Goal: Task Accomplishment & Management: Complete application form

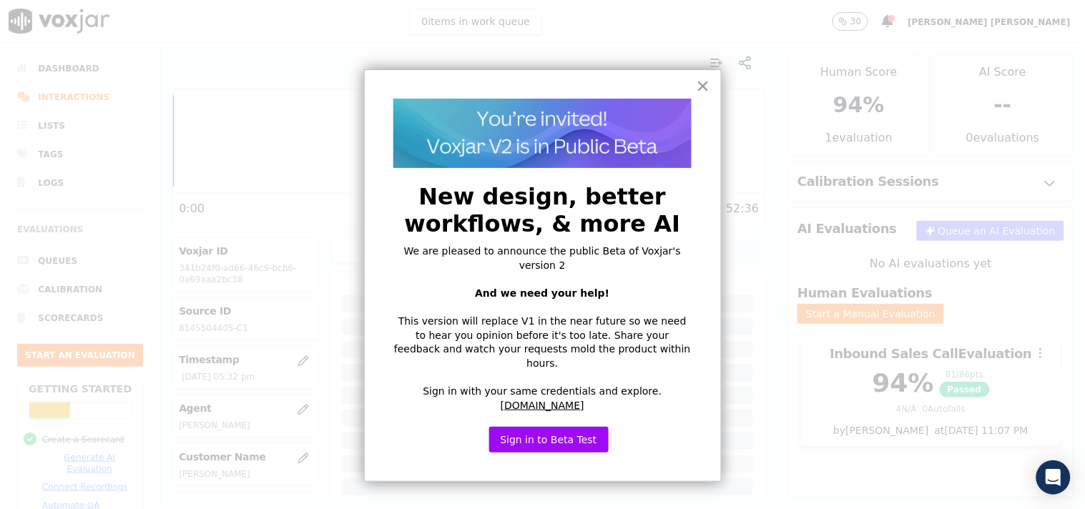
scroll to position [240, 0]
click at [704, 89] on button "×" at bounding box center [704, 85] width 14 height 23
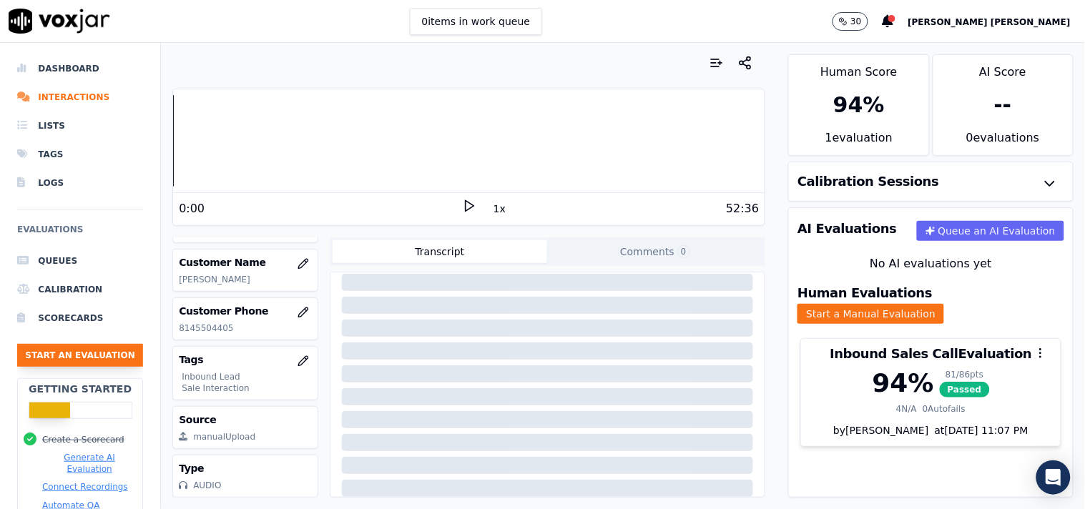
click at [82, 362] on button "Start an Evaluation" at bounding box center [80, 355] width 126 height 23
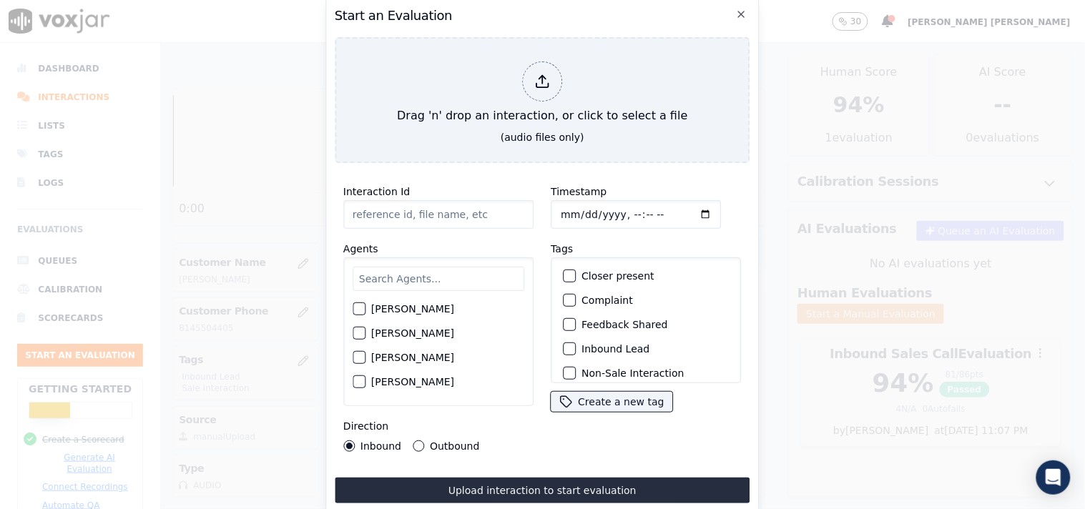
click at [564, 207] on input "Timestamp" at bounding box center [636, 214] width 170 height 29
type input "[DATE]T18:56"
click at [506, 241] on div "Agents [PERSON_NAME] [PERSON_NAME] [PERSON_NAME] [PERSON_NAME] [PERSON_NAME] [P…" at bounding box center [438, 323] width 190 height 166
click at [432, 215] on input "Interaction Id" at bounding box center [438, 214] width 190 height 29
click at [563, 160] on div "Start an Evaluation Drag 'n' drop an interaction, or click to select a file (au…" at bounding box center [542, 254] width 434 height 516
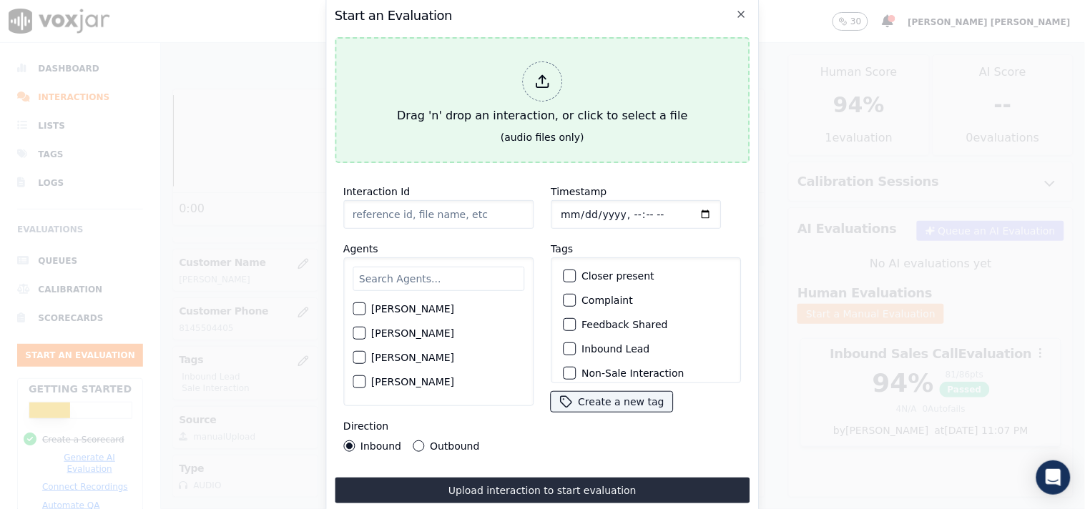
click at [541, 102] on div "Drag 'n' drop an interaction, or click to select a file" at bounding box center [542, 93] width 302 height 74
click at [501, 77] on div "Drag 'n' drop an interaction, or click to select a file" at bounding box center [542, 93] width 302 height 74
type input "20250905-134934_8144494077-all.mp3"
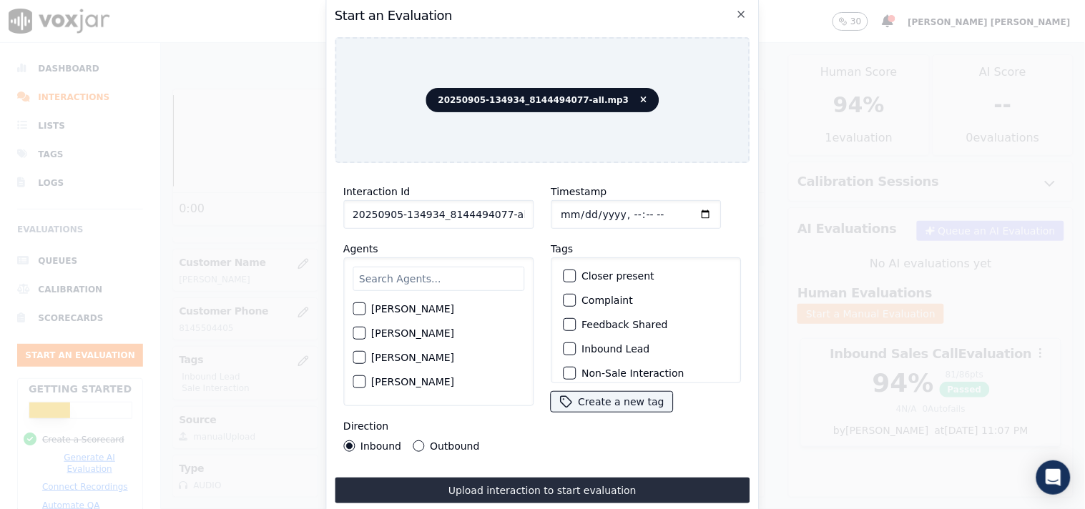
click at [422, 276] on input "text" at bounding box center [439, 279] width 172 height 24
type input "ke"
click at [403, 333] on label "[PERSON_NAME]" at bounding box center [412, 338] width 83 height 10
click at [366, 331] on button "[PERSON_NAME]" at bounding box center [359, 337] width 13 height 13
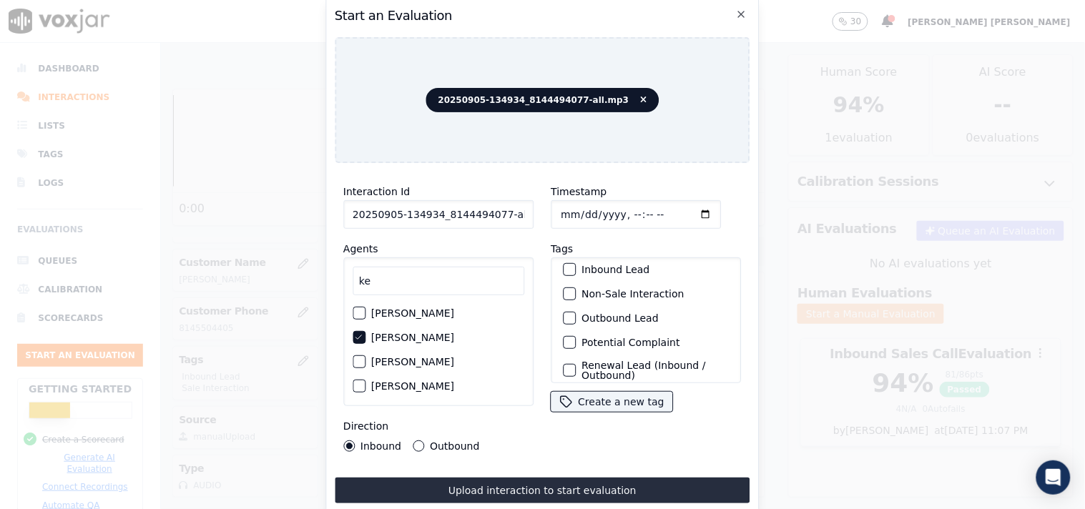
click at [613, 266] on label "Inbound Lead" at bounding box center [616, 270] width 68 height 10
click at [576, 266] on button "Inbound Lead" at bounding box center [569, 269] width 13 height 13
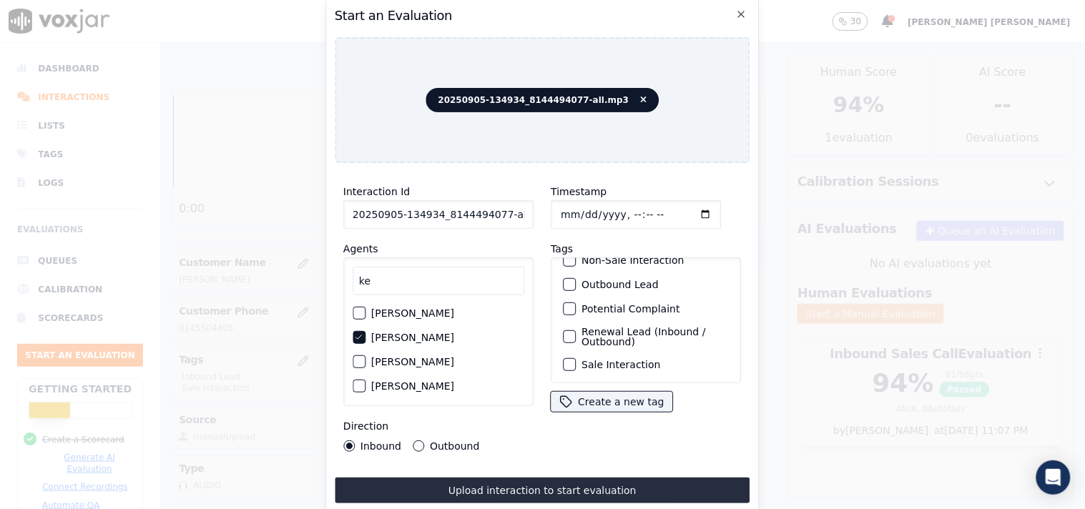
click at [611, 360] on label "Sale Interaction" at bounding box center [621, 365] width 79 height 10
click at [576, 358] on button "Sale Interaction" at bounding box center [569, 364] width 13 height 13
click at [426, 441] on div "Outbound" at bounding box center [446, 446] width 67 height 11
click at [377, 441] on label "Inbound" at bounding box center [381, 446] width 41 height 10
click at [355, 441] on button "Inbound" at bounding box center [348, 446] width 11 height 11
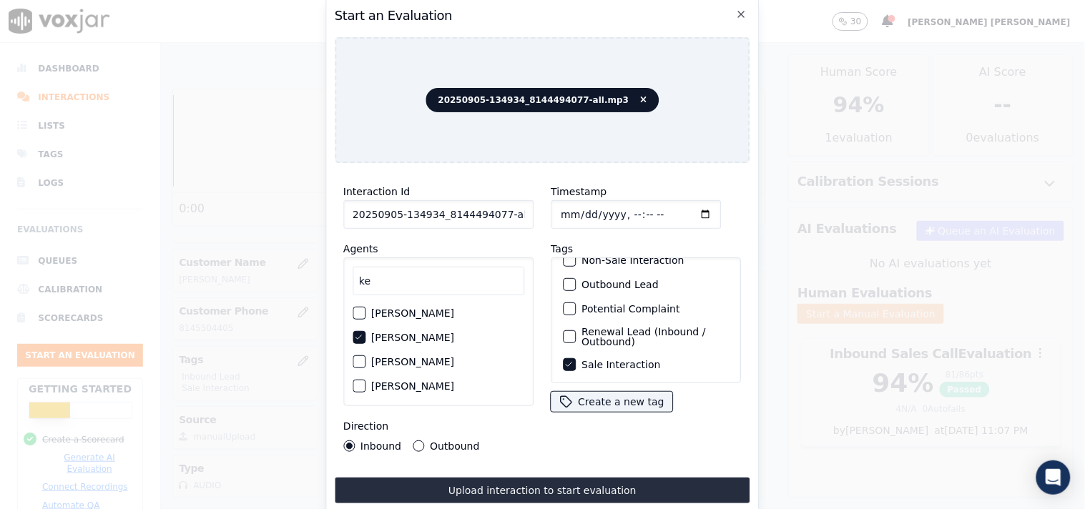
click at [413, 441] on button "Outbound" at bounding box center [418, 446] width 11 height 11
click at [363, 441] on label "Inbound" at bounding box center [381, 446] width 41 height 10
click at [355, 441] on button "Inbound" at bounding box center [348, 446] width 11 height 11
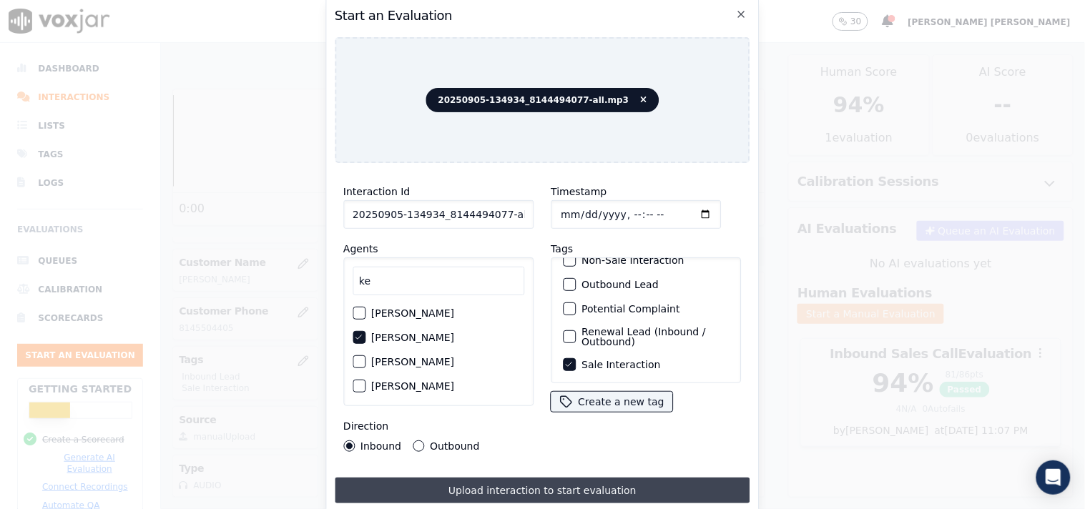
click at [502, 494] on button "Upload interaction to start evaluation" at bounding box center [543, 491] width 416 height 26
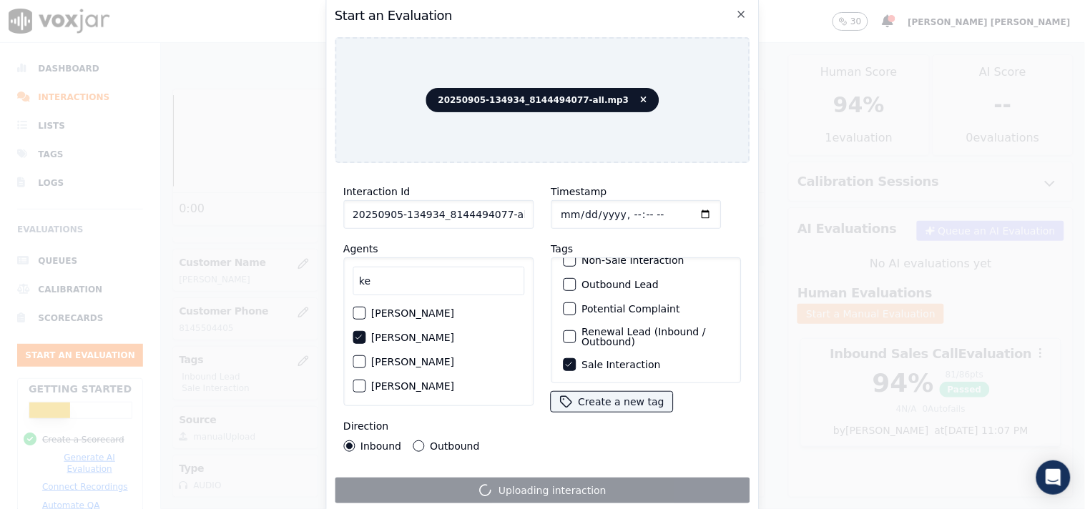
scroll to position [0, 8]
drag, startPoint x: 496, startPoint y: 210, endPoint x: 561, endPoint y: 230, distance: 68.1
click at [561, 230] on div "Interaction Id 20250905-134934_8144494077-all.mp3 Agents ke [PERSON_NAME] [PERS…" at bounding box center [543, 318] width 416 height 286
type input "20250905-134934_8144494077-C1"
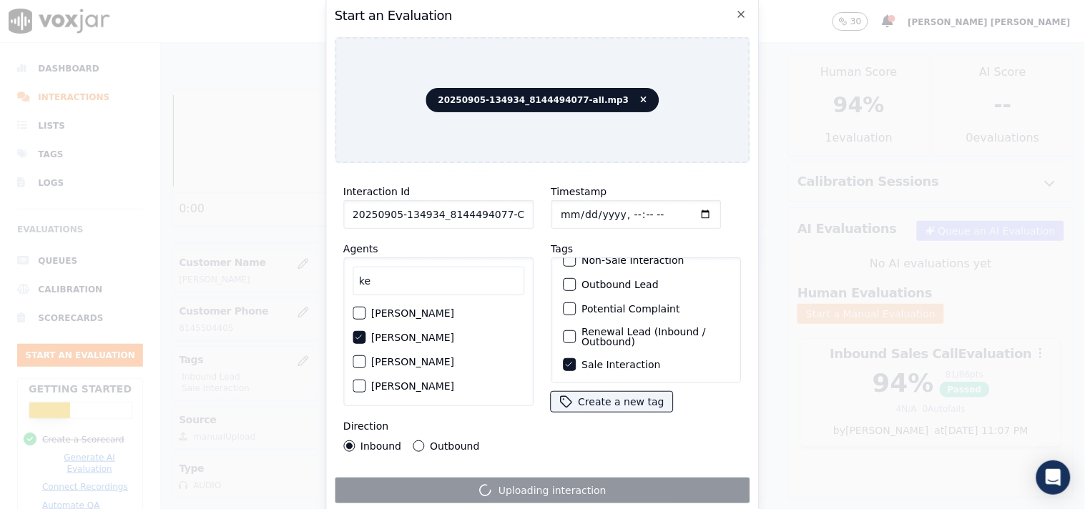
click at [448, 479] on div "Uploading interaction" at bounding box center [543, 491] width 416 height 26
click at [744, 9] on icon "button" at bounding box center [741, 14] width 11 height 11
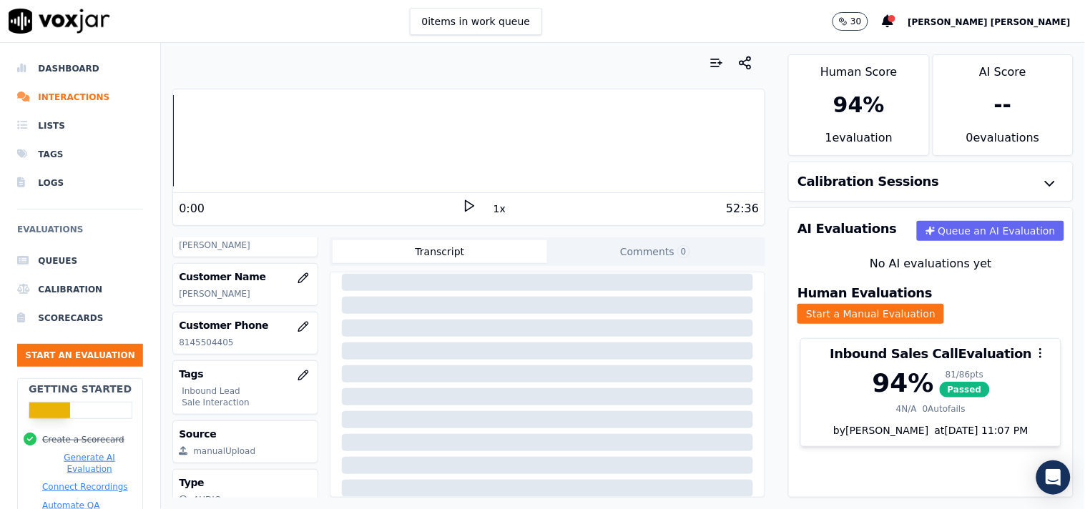
scroll to position [152, 0]
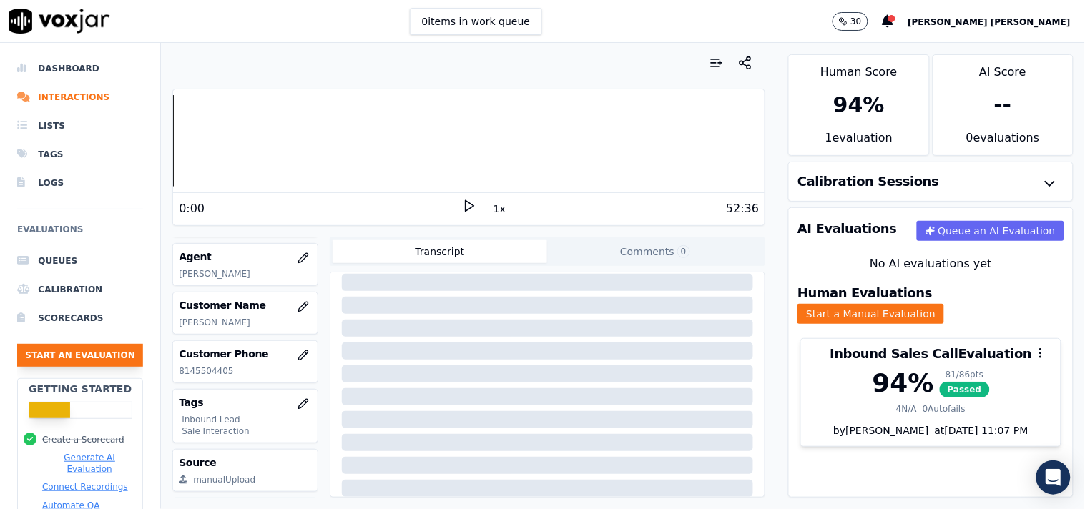
click at [106, 361] on button "Start an Evaluation" at bounding box center [80, 355] width 126 height 23
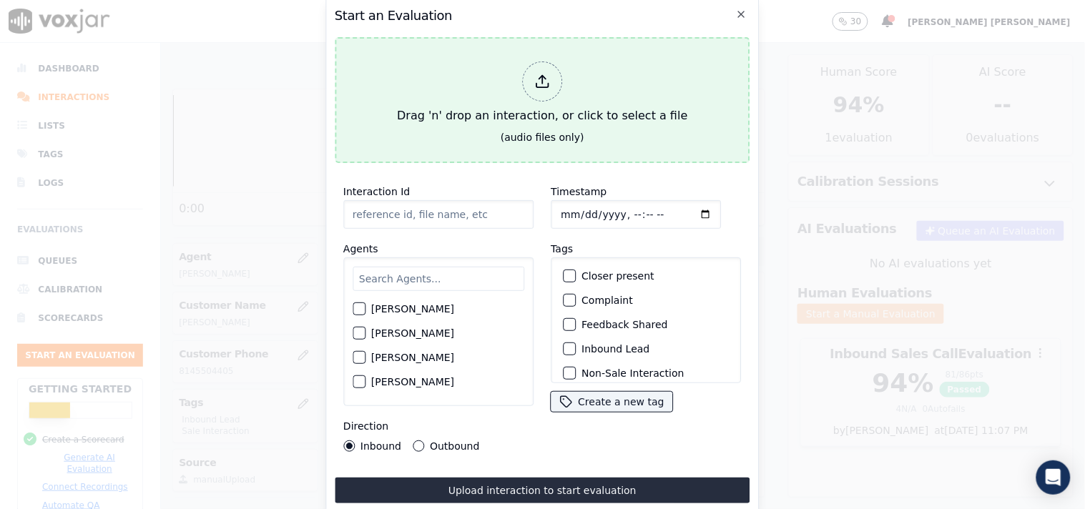
click at [524, 72] on div at bounding box center [542, 82] width 40 height 40
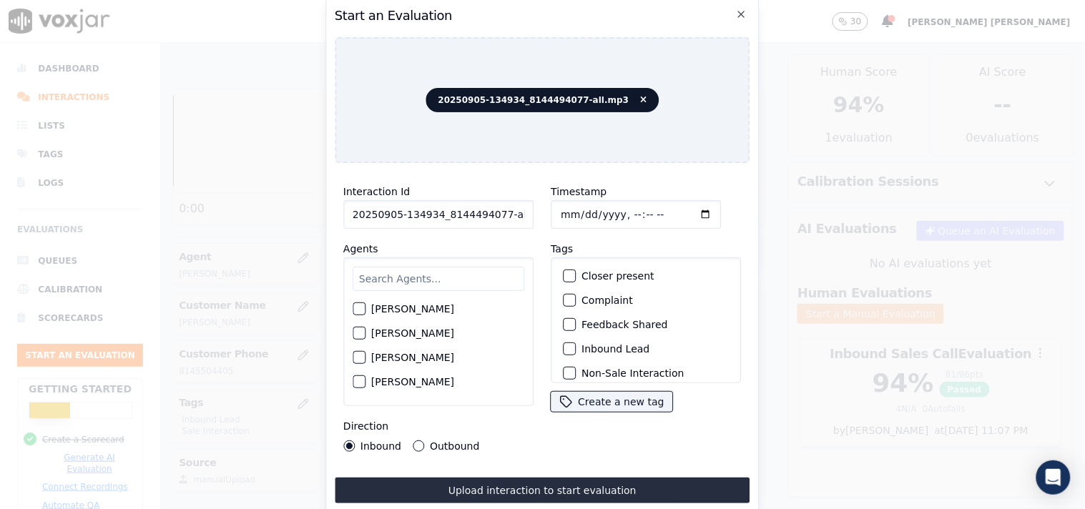
scroll to position [0, 8]
drag, startPoint x: 497, startPoint y: 212, endPoint x: 541, endPoint y: 212, distance: 43.6
click at [541, 212] on div "Interaction Id 20250905-134934_8144494077-all.mp3 Agents [PERSON_NAME] [PERSON_…" at bounding box center [543, 318] width 416 height 286
type input "20250905-134934_8144494077-C1"
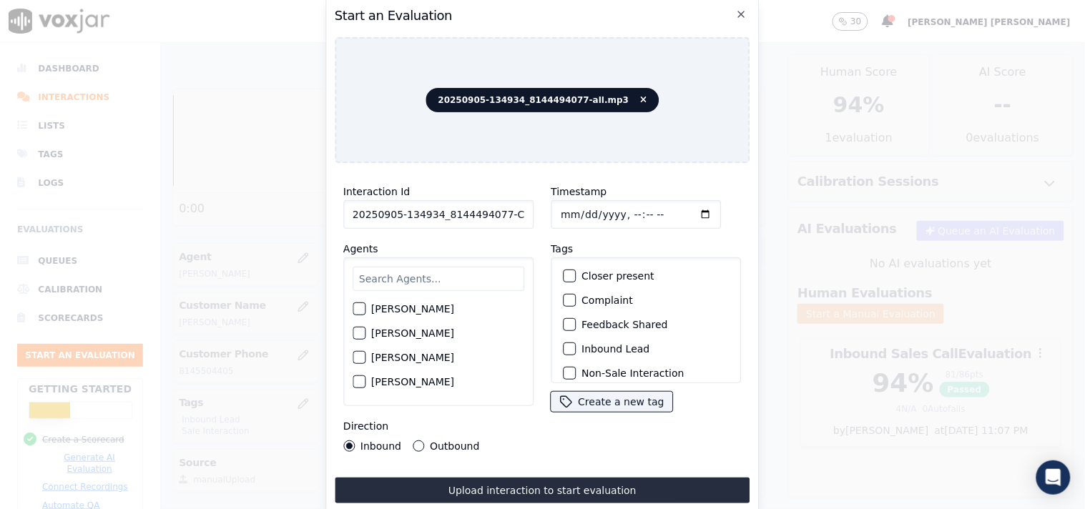
click at [567, 206] on input "Timestamp" at bounding box center [636, 214] width 170 height 29
type input "[DATE]T18:58"
click at [564, 345] on div "button" at bounding box center [569, 349] width 10 height 10
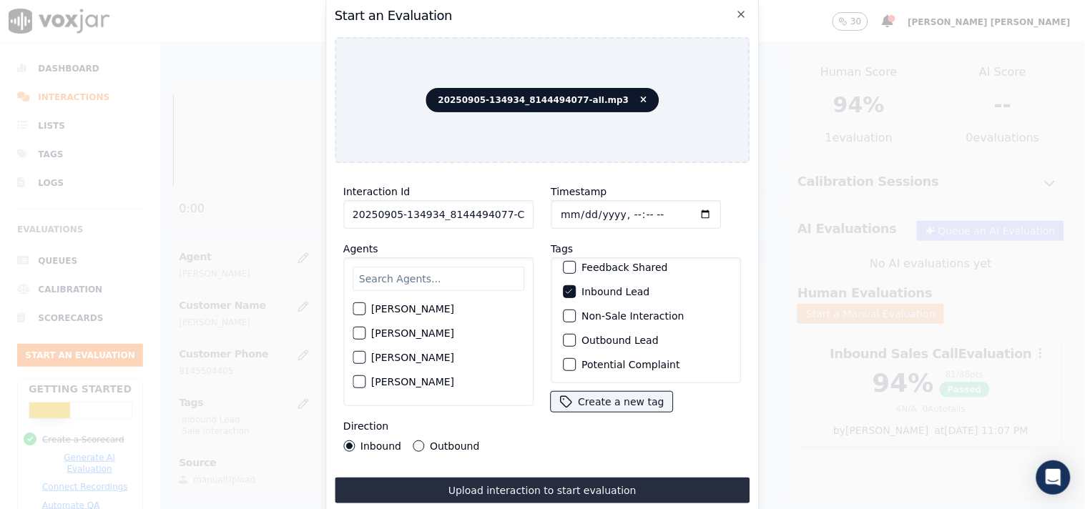
scroll to position [126, 0]
click at [582, 360] on label "Sale Interaction" at bounding box center [621, 365] width 79 height 10
click at [576, 358] on button "Sale Interaction" at bounding box center [569, 364] width 13 height 13
click at [405, 275] on input "text" at bounding box center [439, 279] width 172 height 24
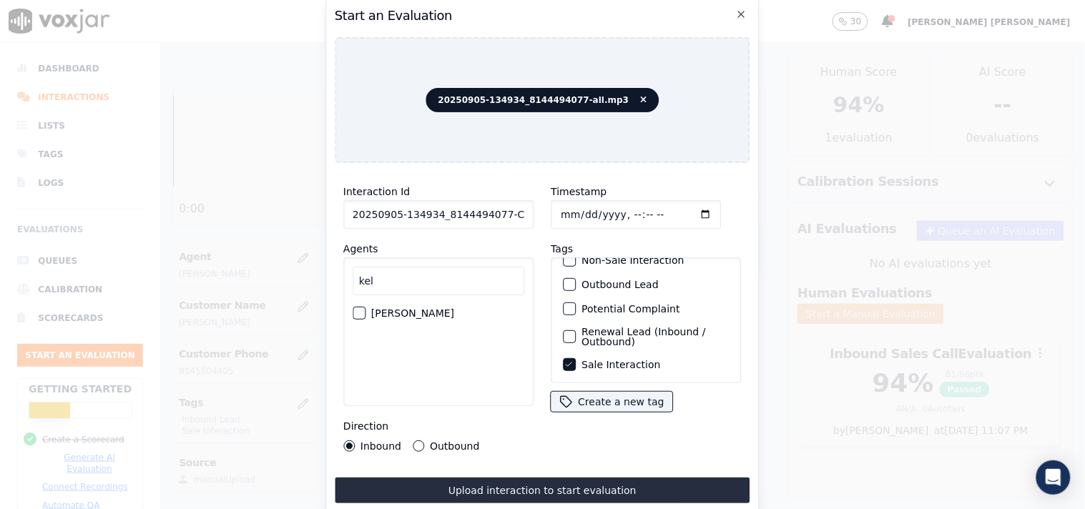
type input "kel"
click at [399, 310] on label "[PERSON_NAME]" at bounding box center [412, 313] width 83 height 10
click at [366, 310] on button "[PERSON_NAME]" at bounding box center [359, 313] width 13 height 13
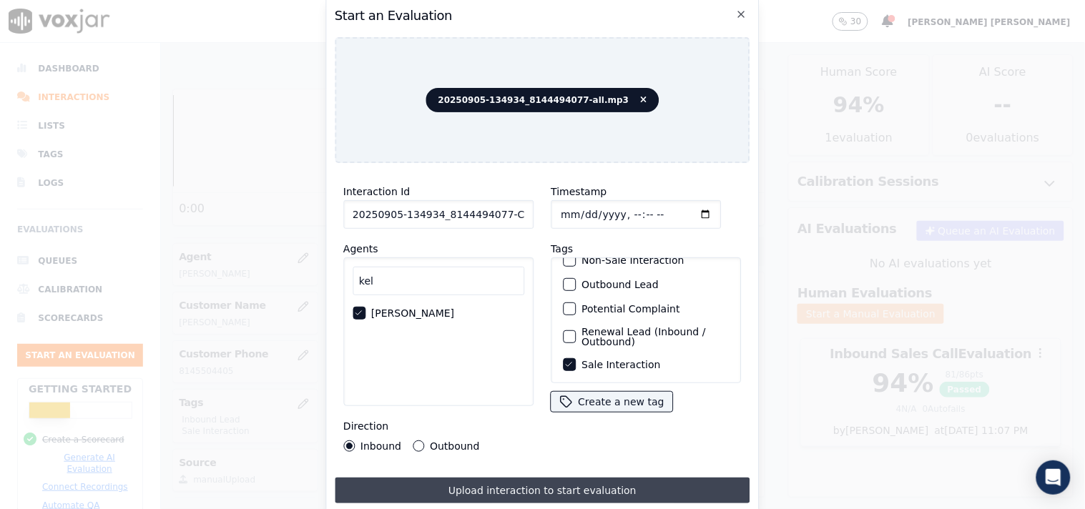
click at [465, 479] on button "Upload interaction to start evaluation" at bounding box center [543, 491] width 416 height 26
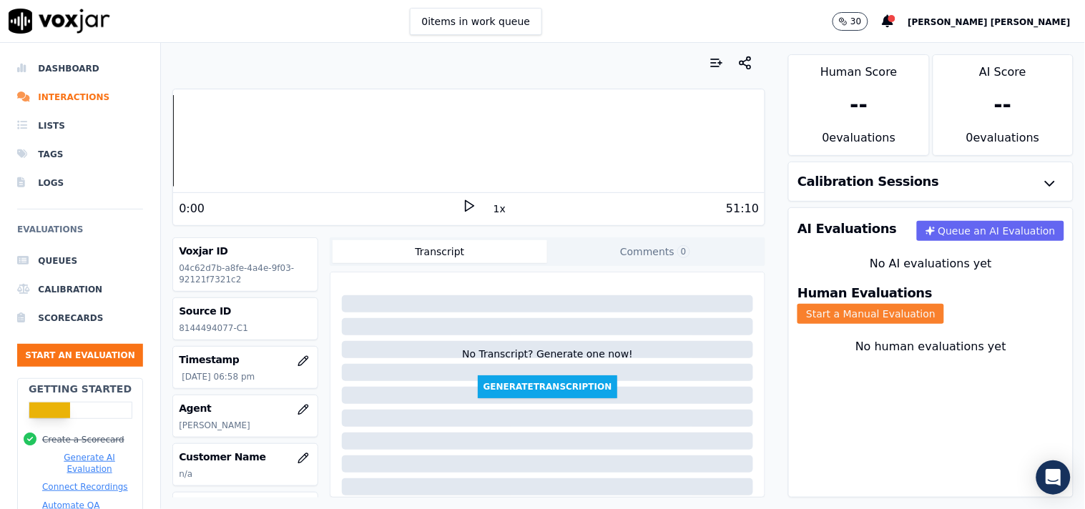
click at [938, 309] on button "Start a Manual Evaluation" at bounding box center [871, 314] width 147 height 20
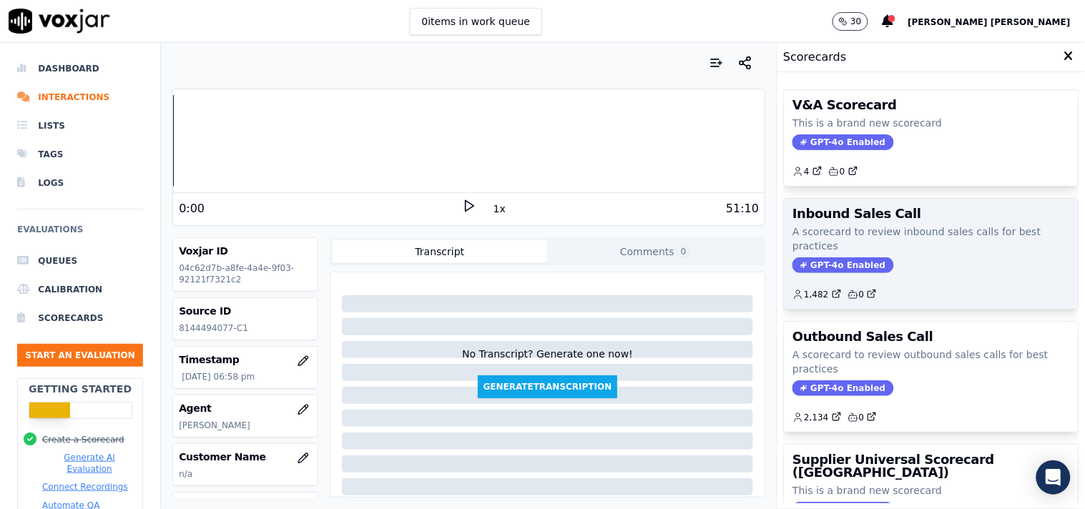
click at [821, 267] on span "GPT-4o Enabled" at bounding box center [843, 266] width 101 height 16
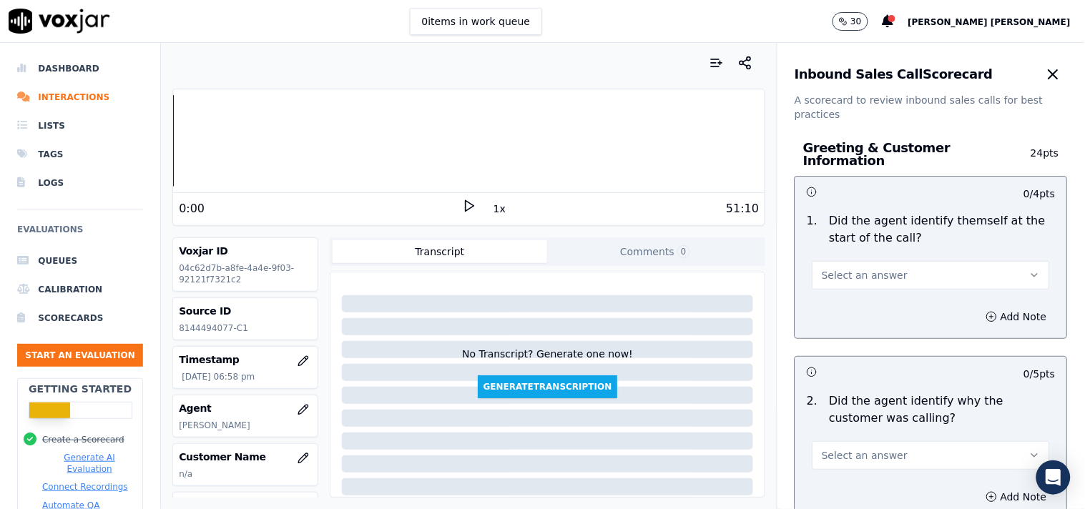
click at [888, 261] on button "Select an answer" at bounding box center [931, 275] width 237 height 29
click at [870, 291] on div "Yes" at bounding box center [906, 300] width 210 height 23
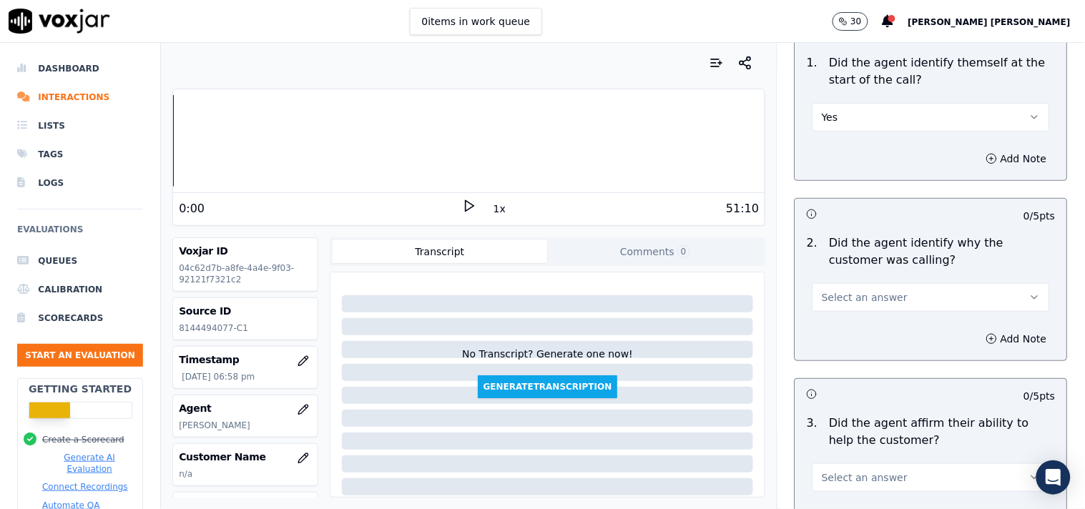
scroll to position [159, 0]
click at [882, 303] on button "Select an answer" at bounding box center [931, 297] width 237 height 29
click at [871, 322] on div "Yes" at bounding box center [906, 321] width 210 height 23
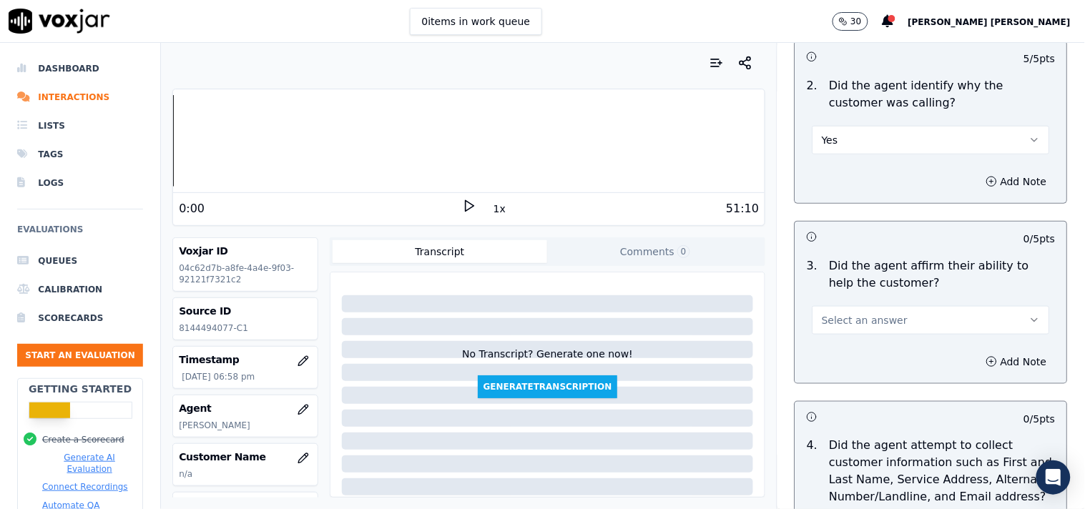
scroll to position [318, 0]
click at [873, 326] on div "3 . Did the agent affirm their ability to help the customer? Select an answer" at bounding box center [931, 294] width 272 height 89
click at [876, 317] on span "Select an answer" at bounding box center [865, 318] width 86 height 14
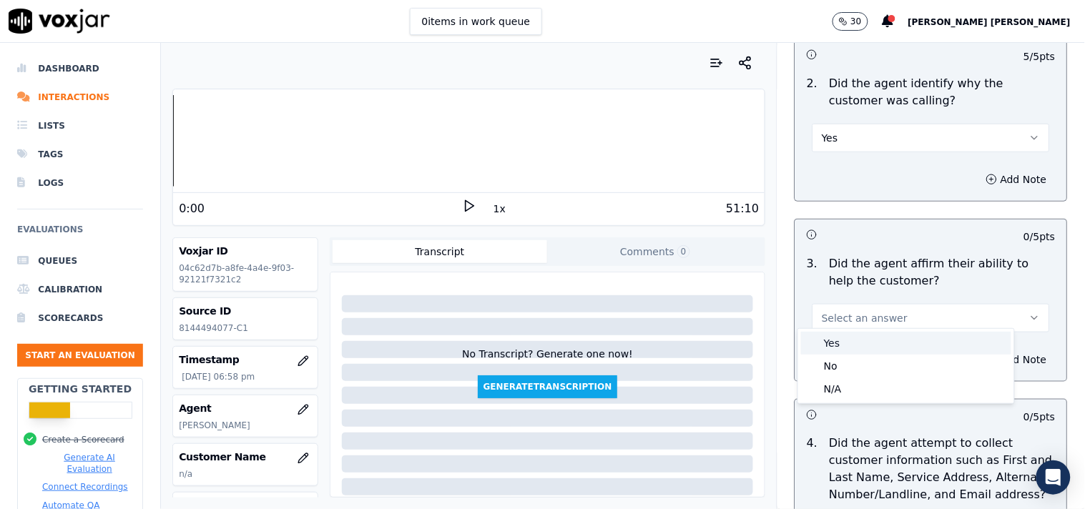
click at [866, 336] on div "Yes" at bounding box center [906, 343] width 210 height 23
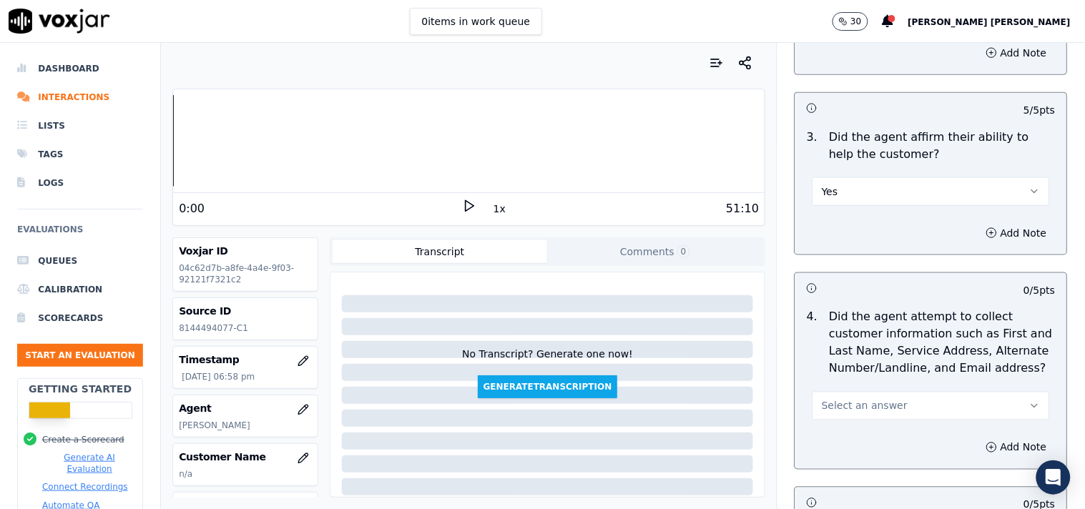
scroll to position [476, 0]
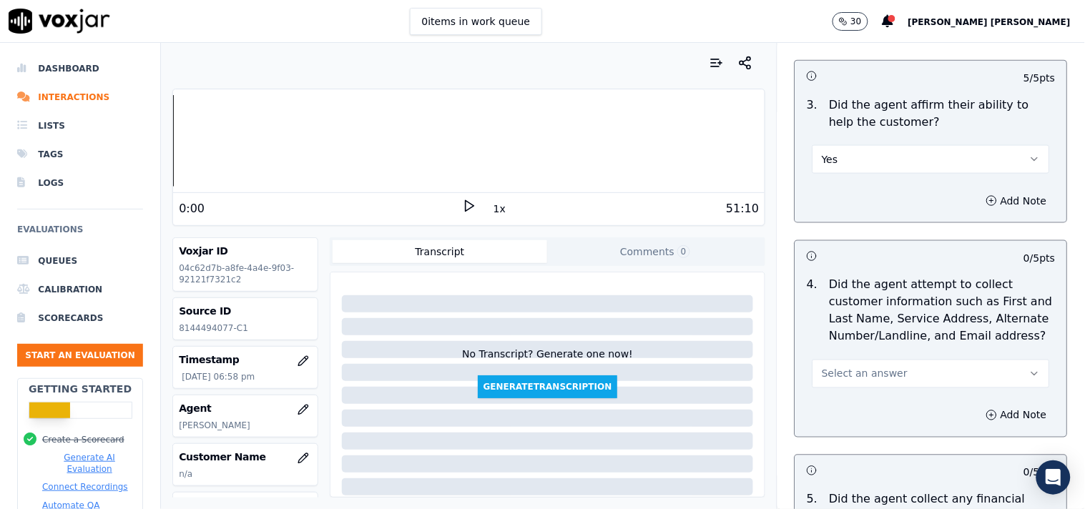
click at [853, 367] on span "Select an answer" at bounding box center [865, 374] width 86 height 14
click at [857, 398] on div "Yes" at bounding box center [906, 399] width 210 height 23
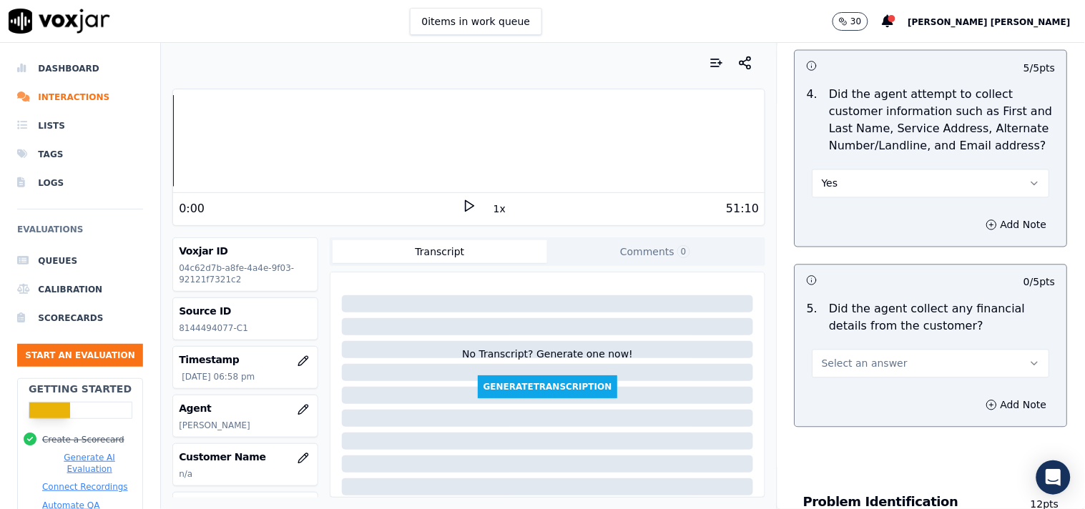
scroll to position [715, 0]
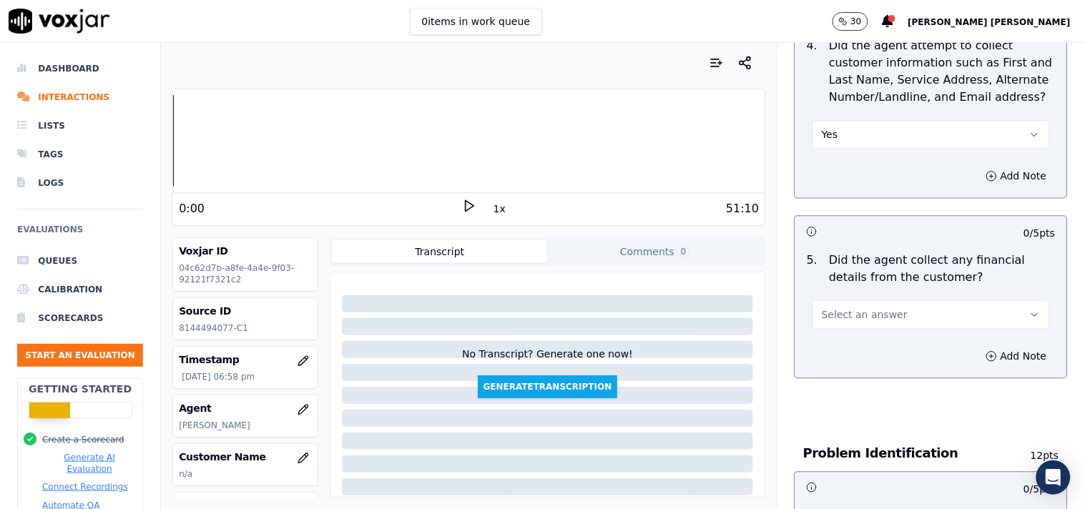
click at [883, 315] on button "Select an answer" at bounding box center [931, 315] width 237 height 29
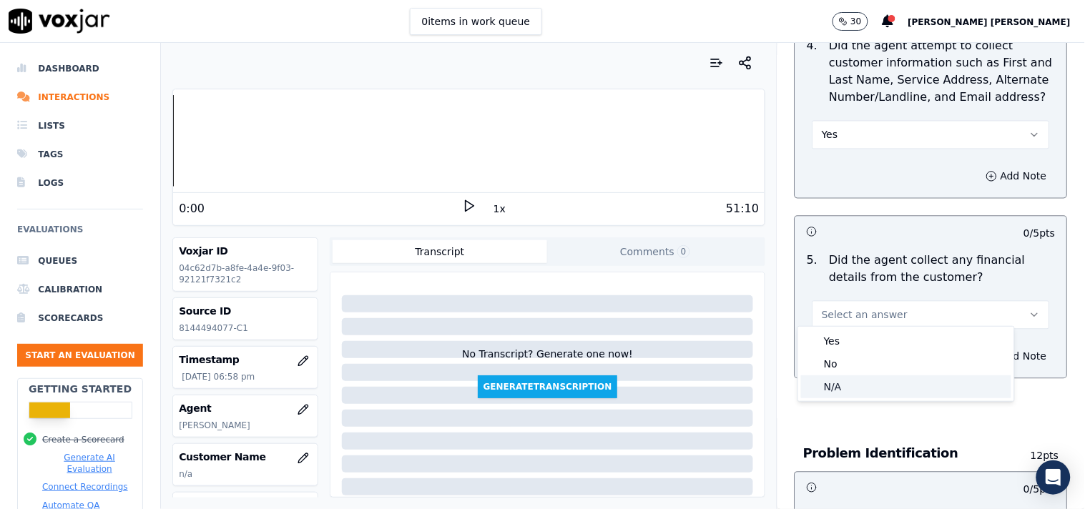
click at [877, 382] on div "N/A" at bounding box center [906, 387] width 210 height 23
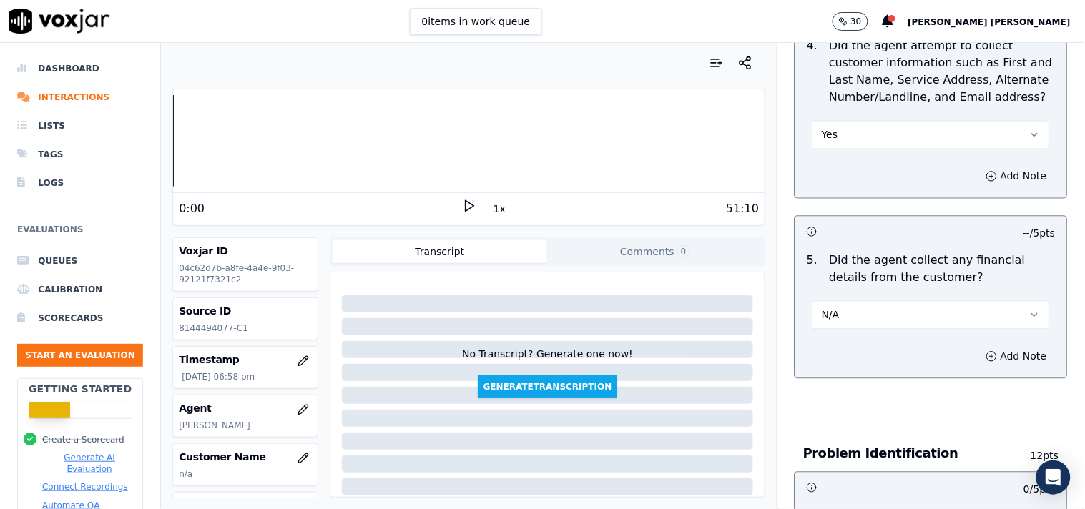
click at [881, 315] on button "N/A" at bounding box center [931, 315] width 237 height 29
click at [860, 363] on div "No" at bounding box center [906, 364] width 210 height 23
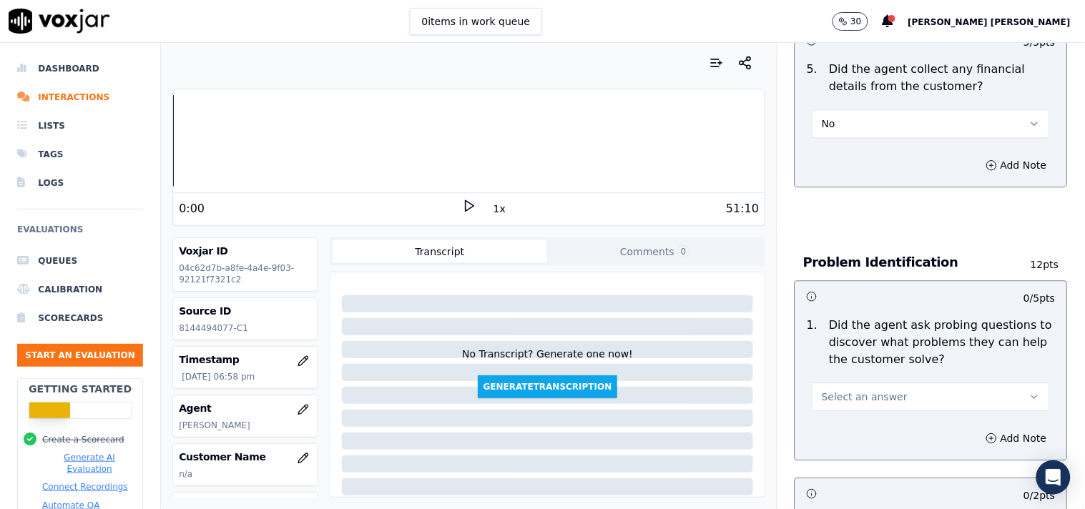
scroll to position [1033, 0]
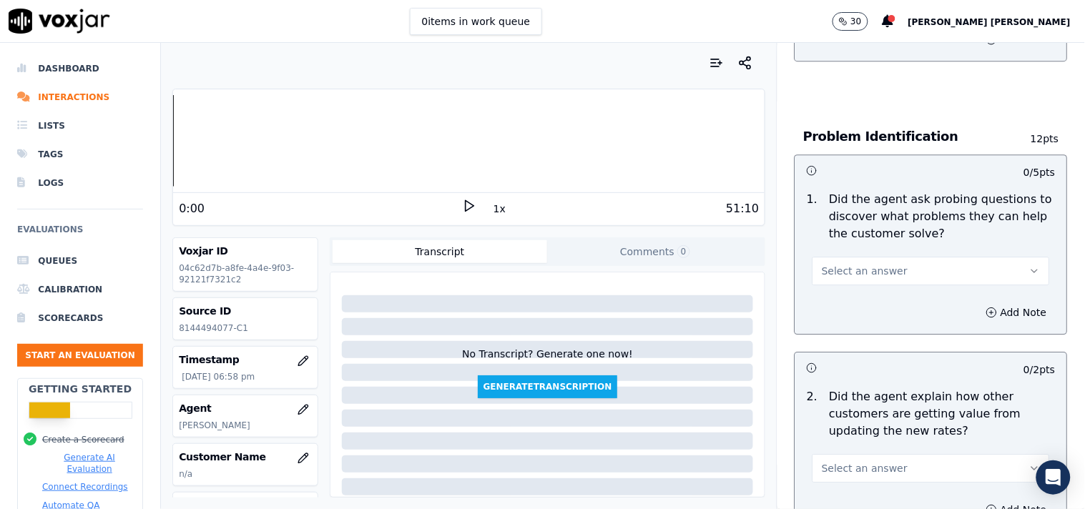
click at [866, 270] on span "Select an answer" at bounding box center [865, 271] width 86 height 14
click at [861, 301] on div "Yes" at bounding box center [906, 296] width 210 height 23
click at [843, 461] on span "Select an answer" at bounding box center [865, 468] width 86 height 14
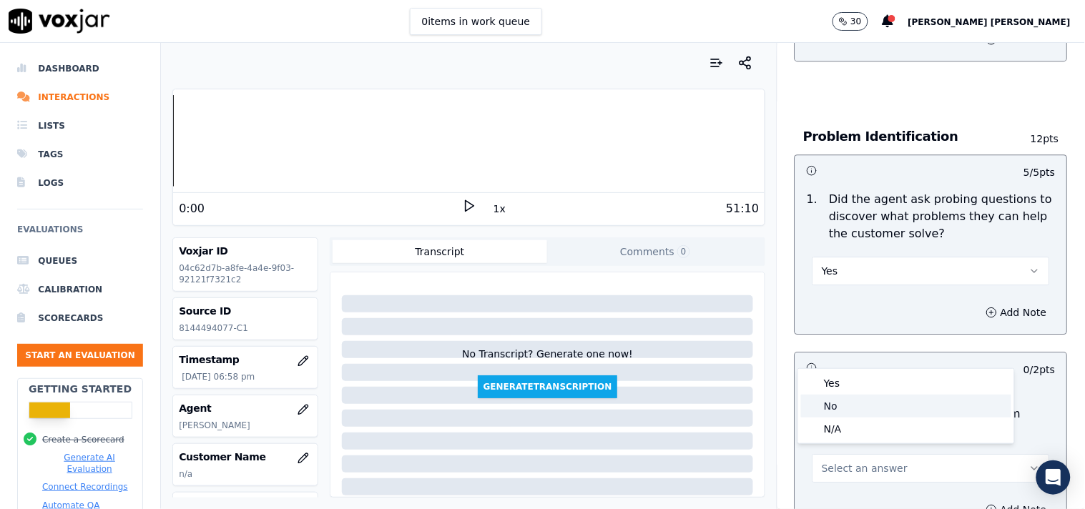
click at [873, 402] on div "No" at bounding box center [906, 406] width 210 height 23
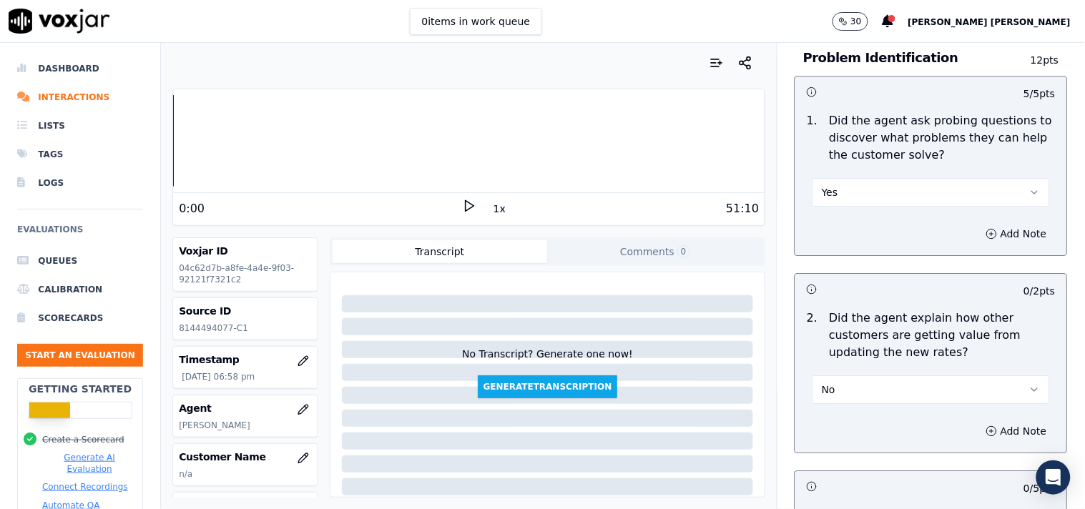
scroll to position [1112, 0]
click at [855, 386] on button "No" at bounding box center [931, 389] width 237 height 29
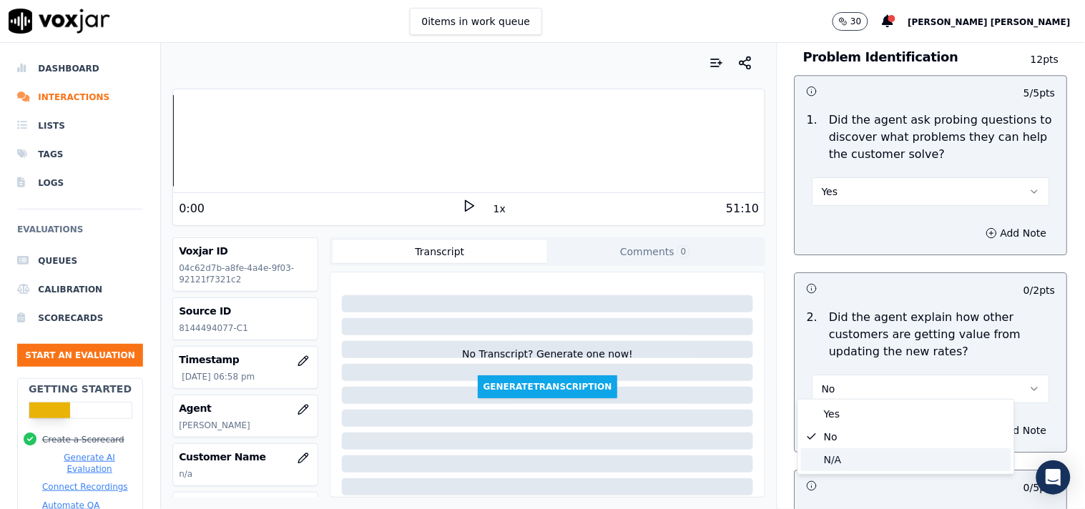
click at [848, 451] on div "N/A" at bounding box center [906, 459] width 210 height 23
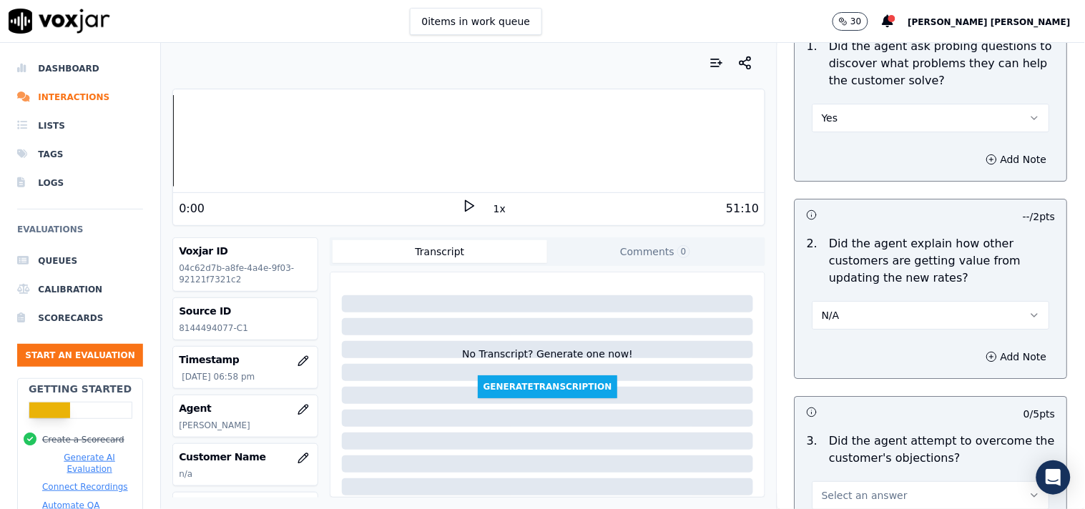
scroll to position [1271, 0]
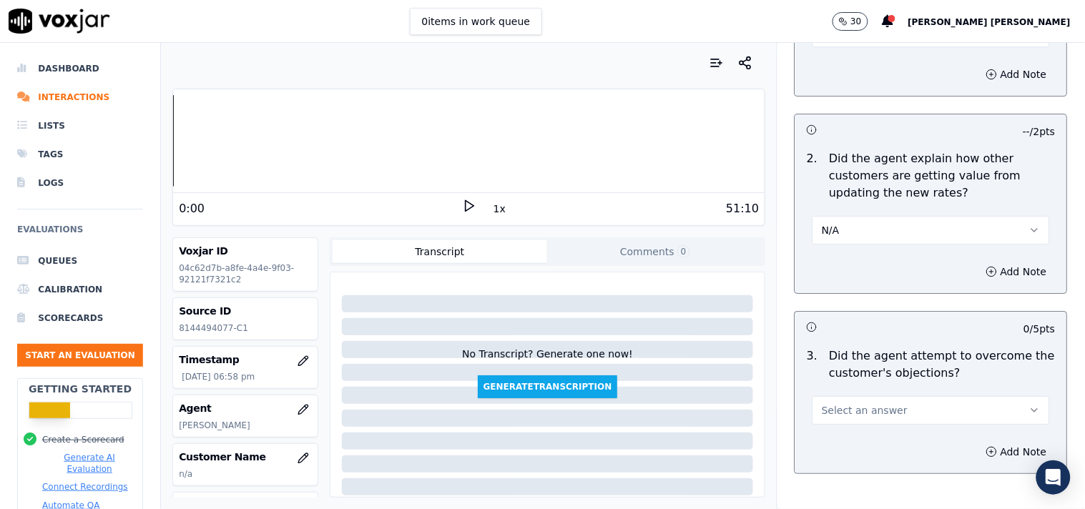
click at [853, 403] on span "Select an answer" at bounding box center [865, 410] width 86 height 14
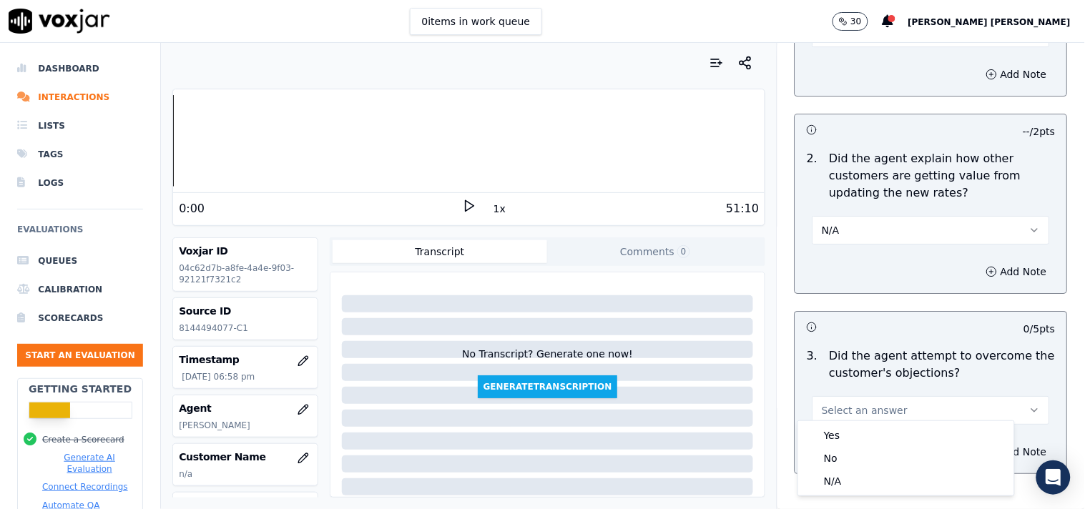
click at [838, 418] on div "3 . Did the agent attempt to overcome the customer's objections? Select an answ…" at bounding box center [931, 386] width 272 height 89
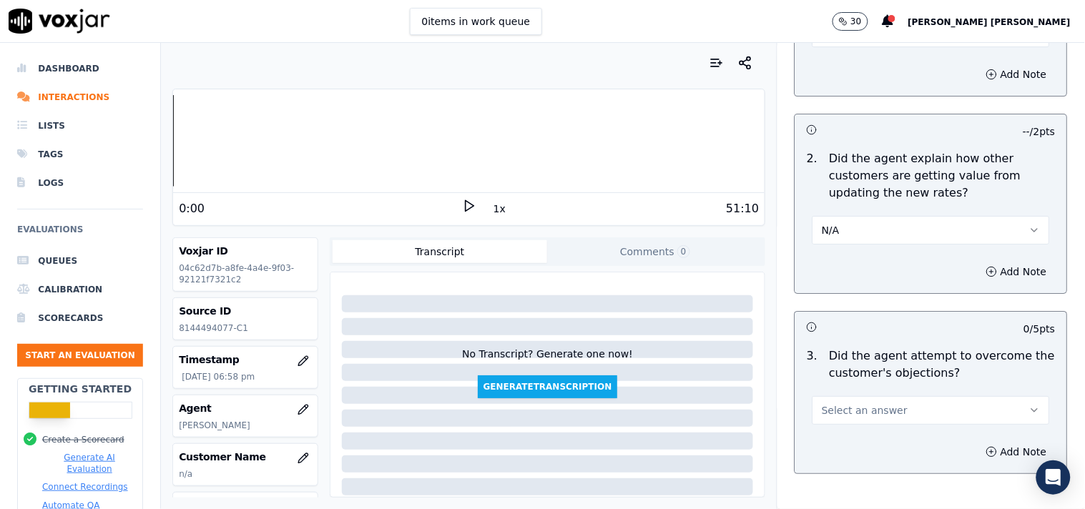
click at [838, 431] on div "Add Note" at bounding box center [931, 452] width 272 height 43
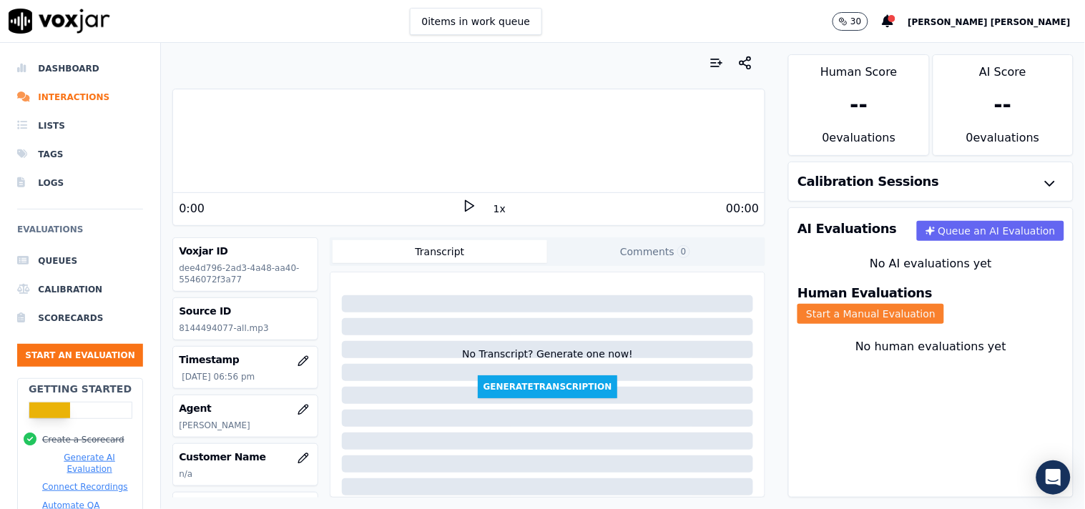
click at [905, 305] on button "Start a Manual Evaluation" at bounding box center [871, 314] width 147 height 20
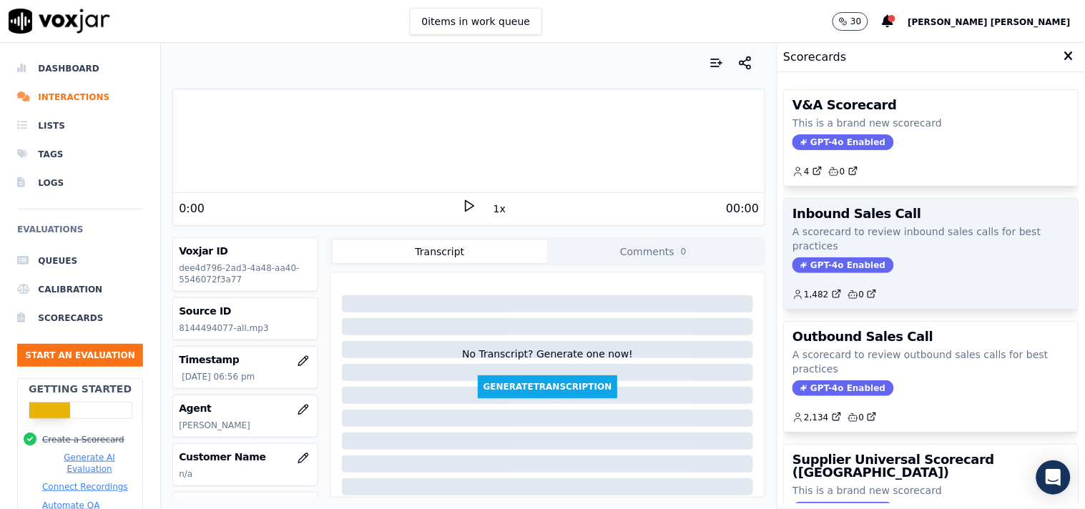
click at [823, 265] on span "GPT-4o Enabled" at bounding box center [843, 266] width 101 height 16
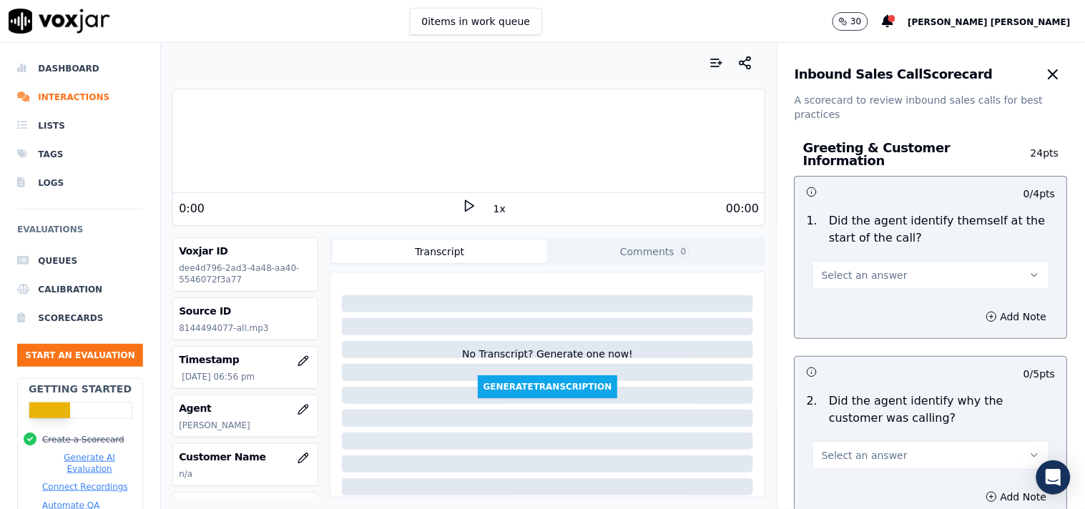
click at [864, 268] on span "Select an answer" at bounding box center [865, 275] width 86 height 14
click at [863, 310] on div "Yes" at bounding box center [906, 300] width 210 height 23
click at [835, 451] on span "Select an answer" at bounding box center [865, 455] width 86 height 14
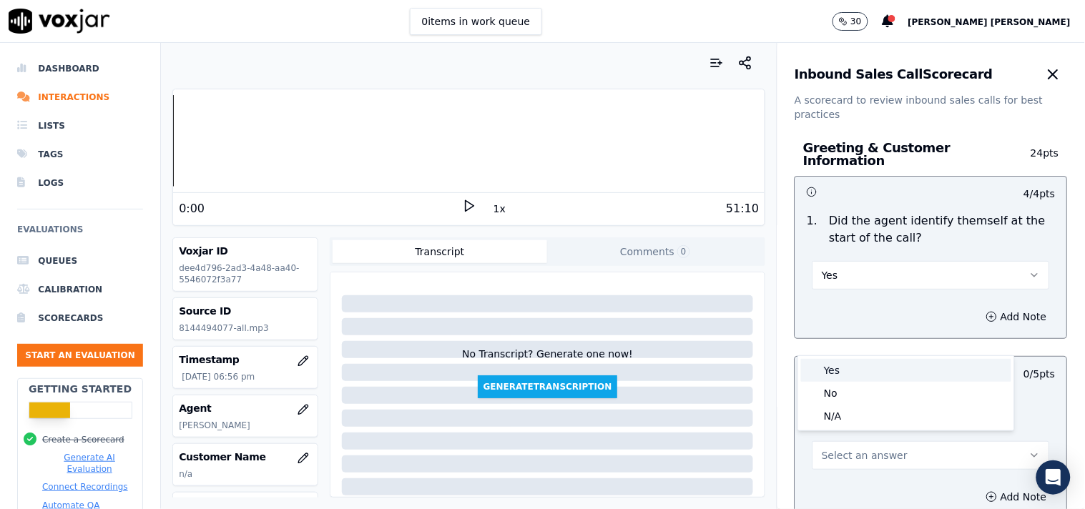
click at [845, 379] on div "Yes" at bounding box center [906, 370] width 210 height 23
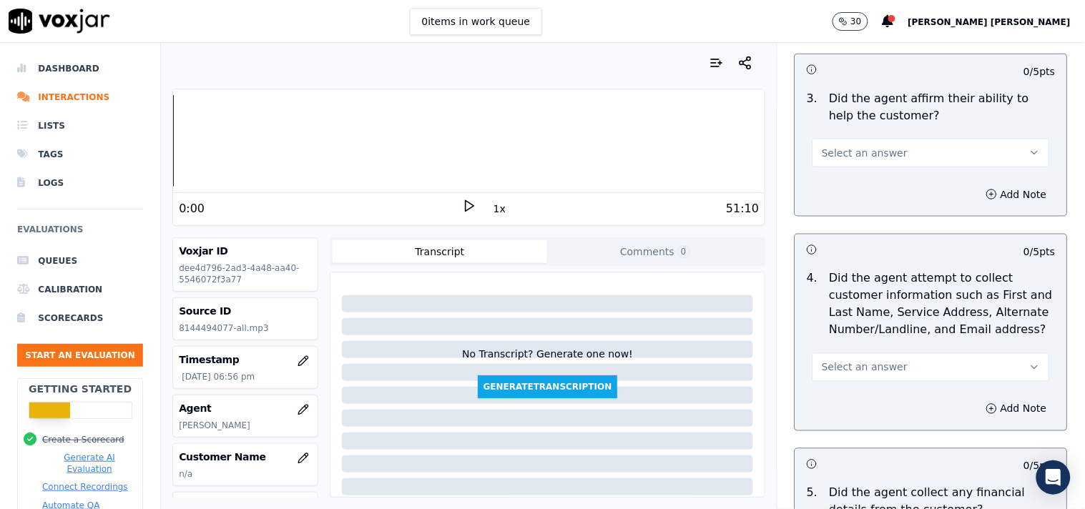
scroll to position [476, 0]
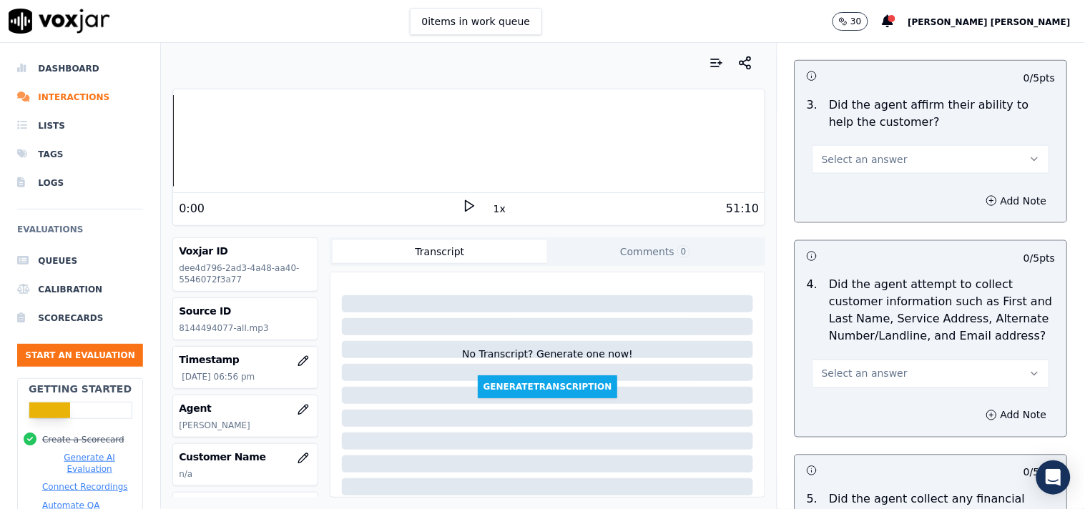
click at [856, 367] on span "Select an answer" at bounding box center [865, 374] width 86 height 14
click at [838, 398] on div "Yes" at bounding box center [906, 399] width 210 height 23
click at [913, 167] on div "3 . Did the agent affirm their ability to help the customer? Select an answer" at bounding box center [931, 135] width 272 height 89
click at [906, 155] on button "Select an answer" at bounding box center [931, 159] width 237 height 29
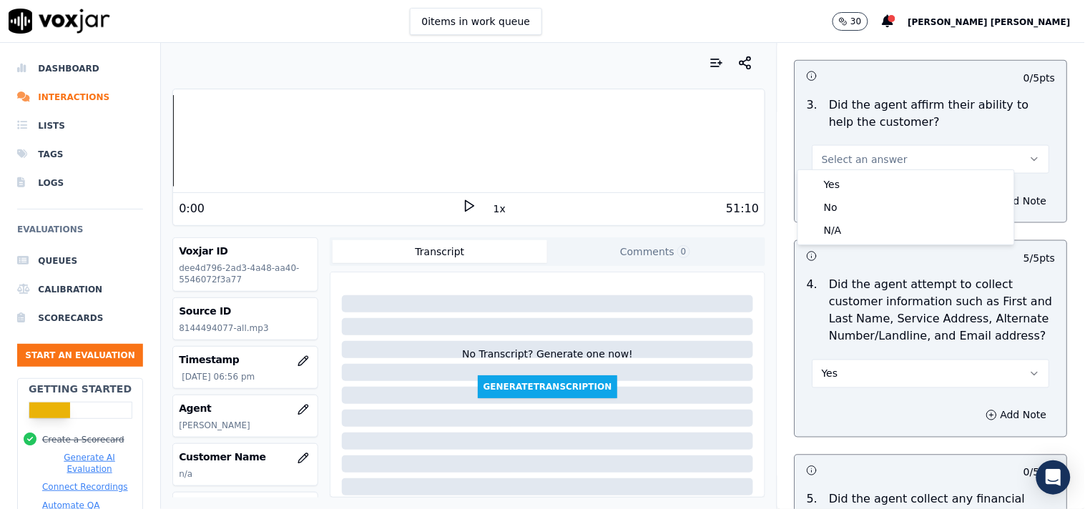
click at [910, 145] on button "Select an answer" at bounding box center [931, 159] width 237 height 29
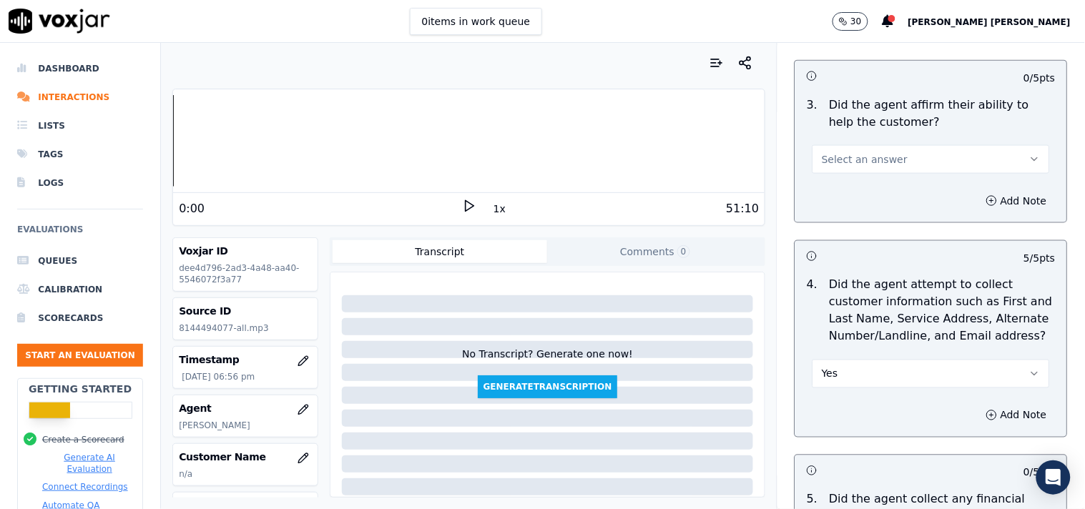
click at [899, 131] on div "Select an answer" at bounding box center [931, 152] width 260 height 43
click at [893, 152] on button "Select an answer" at bounding box center [931, 159] width 237 height 29
click at [871, 183] on div "Yes" at bounding box center [906, 184] width 210 height 23
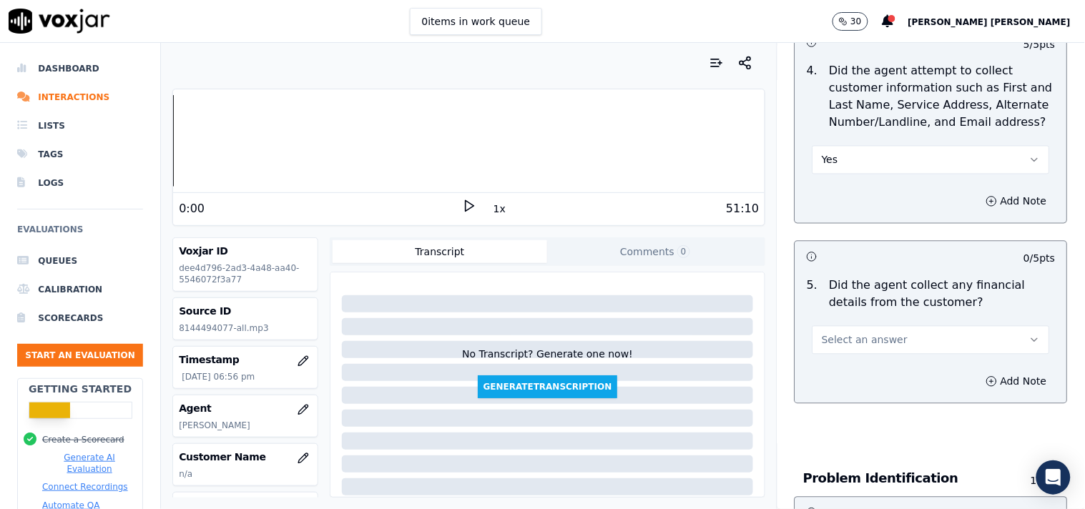
scroll to position [715, 0]
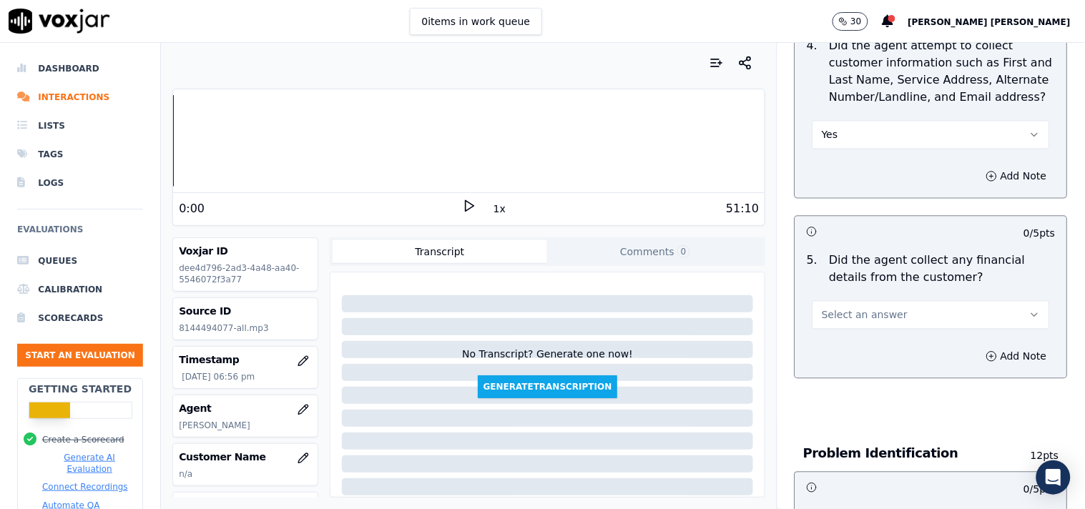
click at [868, 313] on span "Select an answer" at bounding box center [865, 315] width 86 height 14
click at [855, 363] on div "No" at bounding box center [906, 364] width 210 height 23
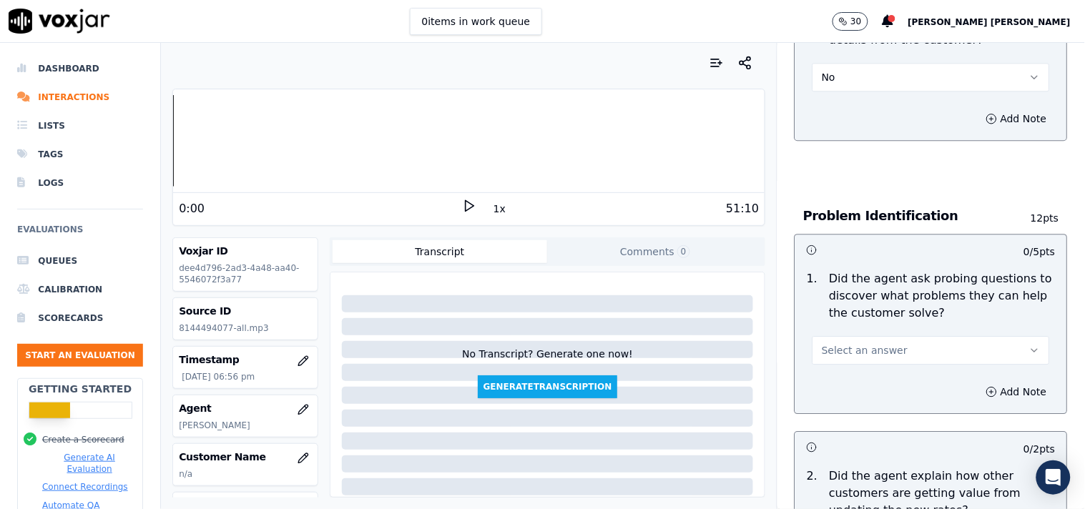
click at [868, 343] on span "Select an answer" at bounding box center [865, 350] width 86 height 14
drag, startPoint x: 849, startPoint y: 422, endPoint x: 857, endPoint y: 369, distance: 53.5
click at [857, 369] on div "Yes No N/A" at bounding box center [906, 398] width 216 height 74
click at [857, 369] on div "Yes" at bounding box center [906, 375] width 210 height 23
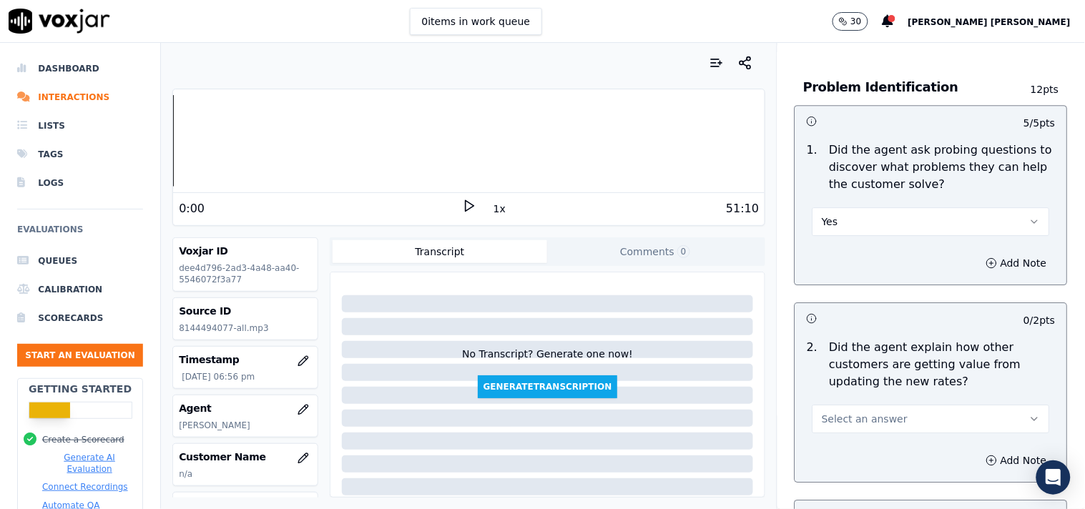
scroll to position [1271, 0]
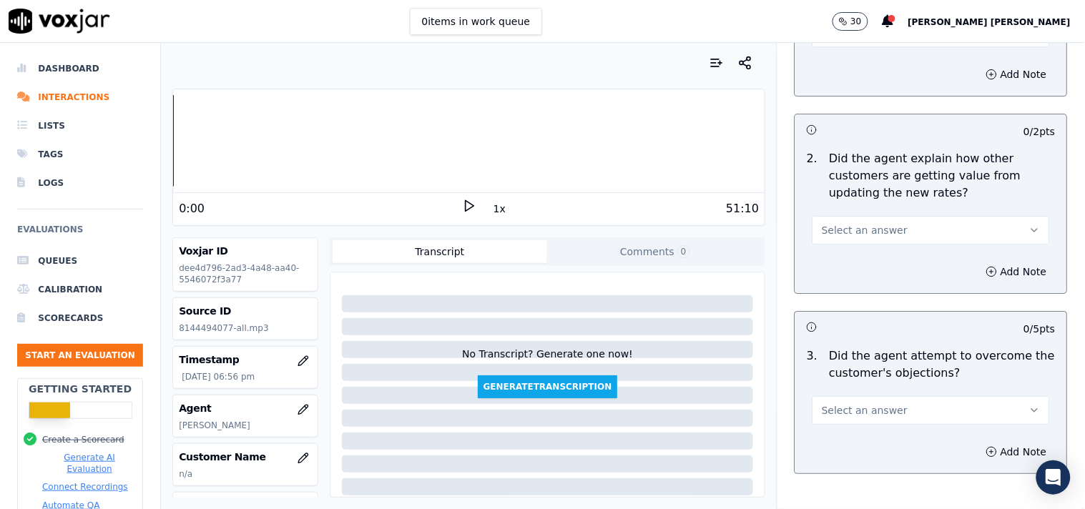
click at [895, 231] on button "Select an answer" at bounding box center [931, 230] width 237 height 29
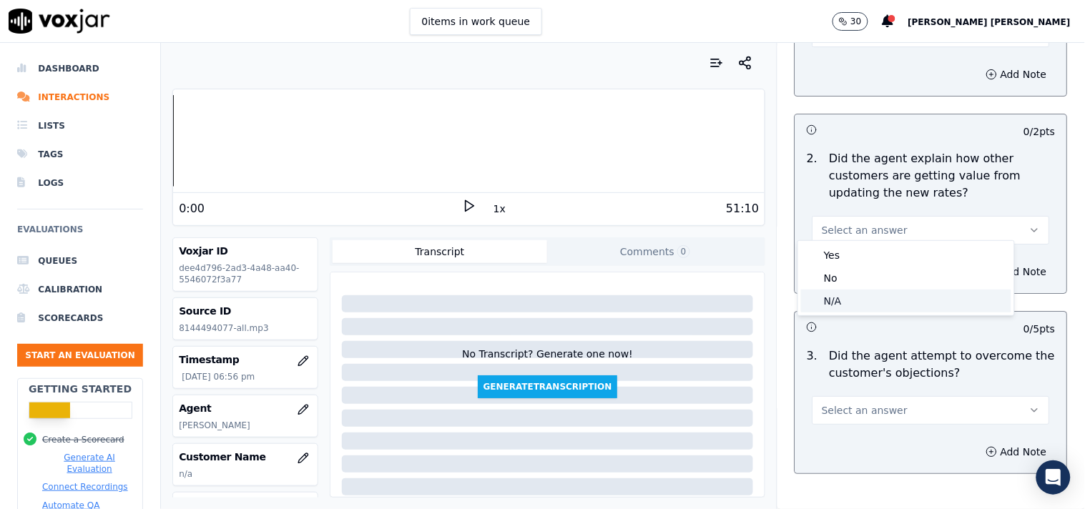
click at [871, 299] on div "N/A" at bounding box center [906, 301] width 210 height 23
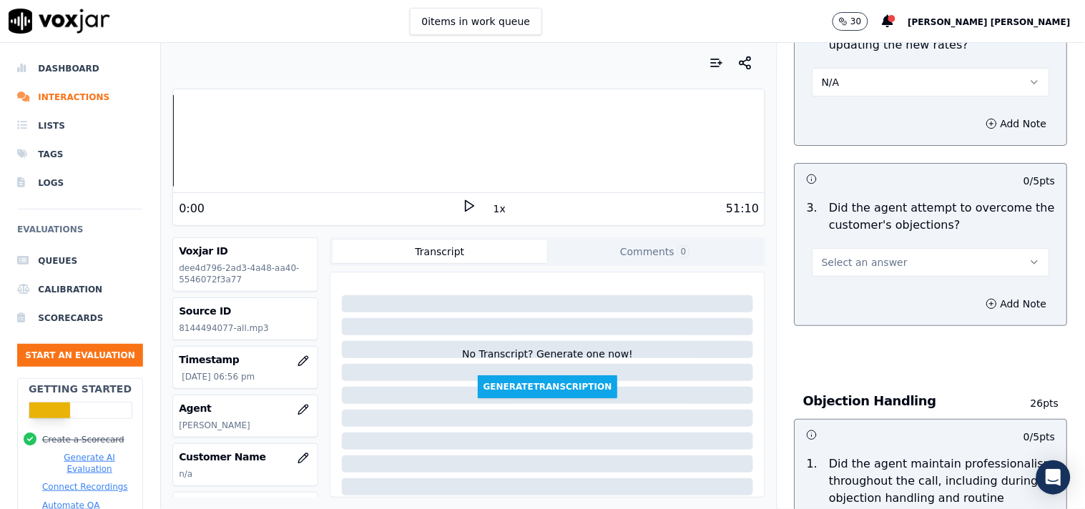
scroll to position [1431, 0]
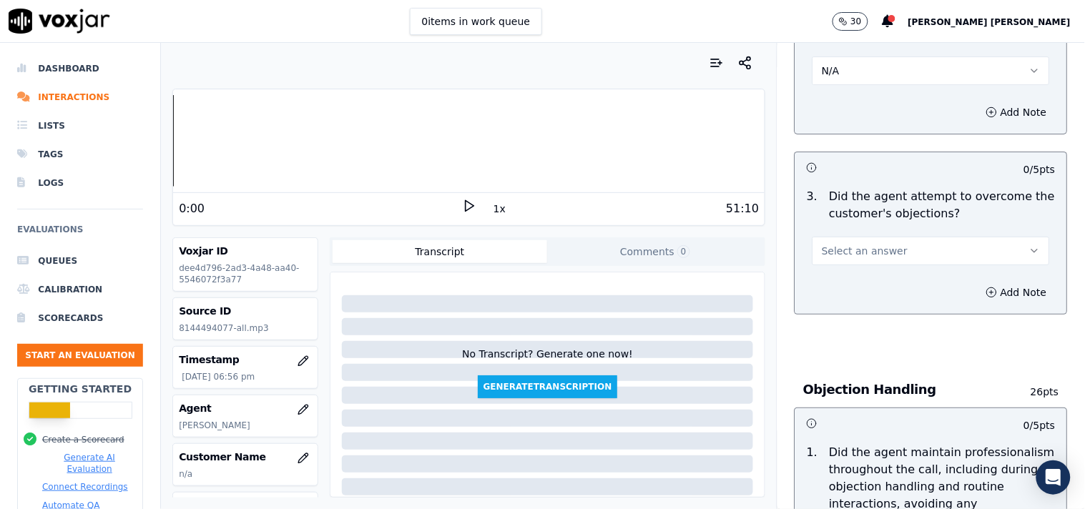
click at [907, 207] on p "Did the agent attempt to overcome the customer's objections?" at bounding box center [943, 205] width 226 height 34
click at [901, 237] on button "Select an answer" at bounding box center [931, 251] width 237 height 29
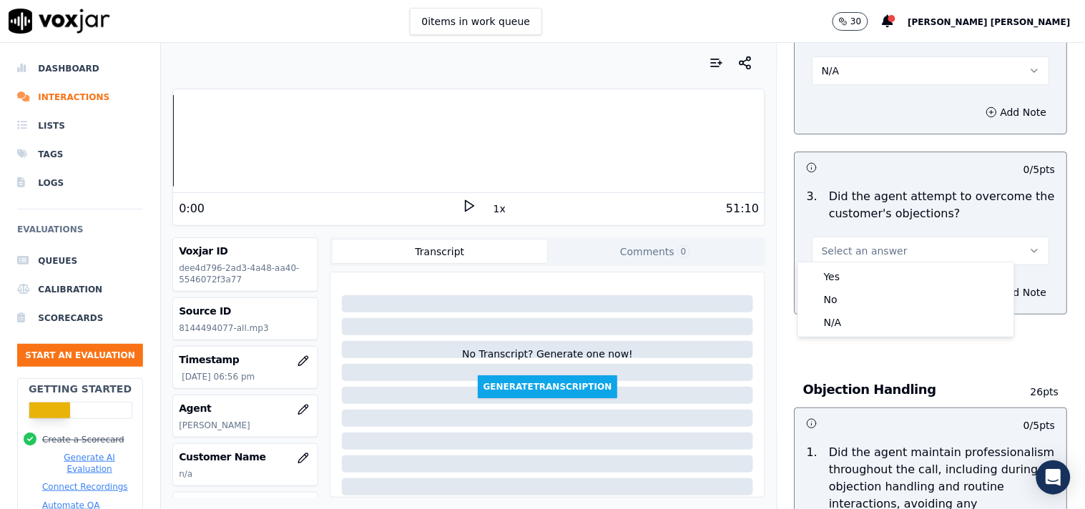
click at [883, 273] on div "Yes" at bounding box center [906, 276] width 210 height 23
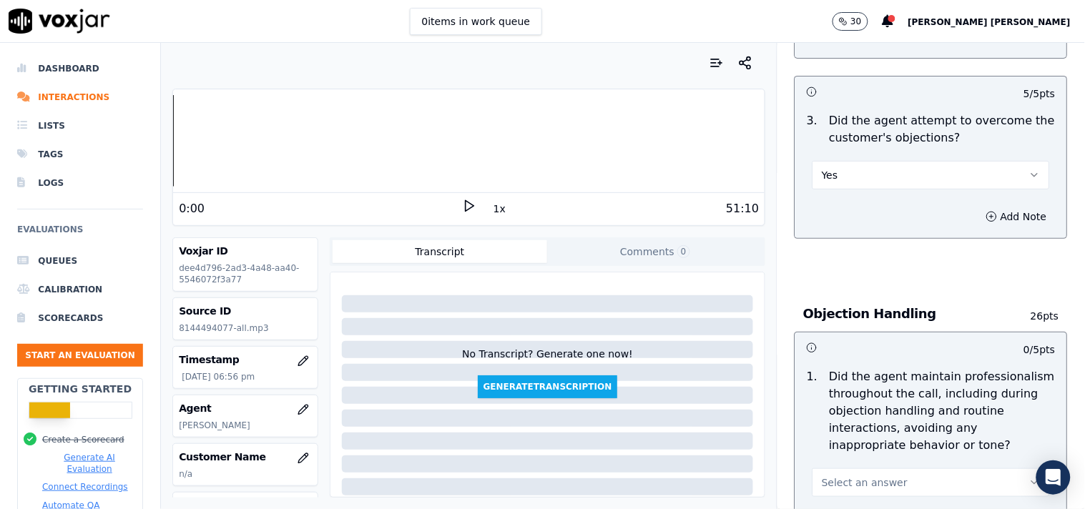
scroll to position [1589, 0]
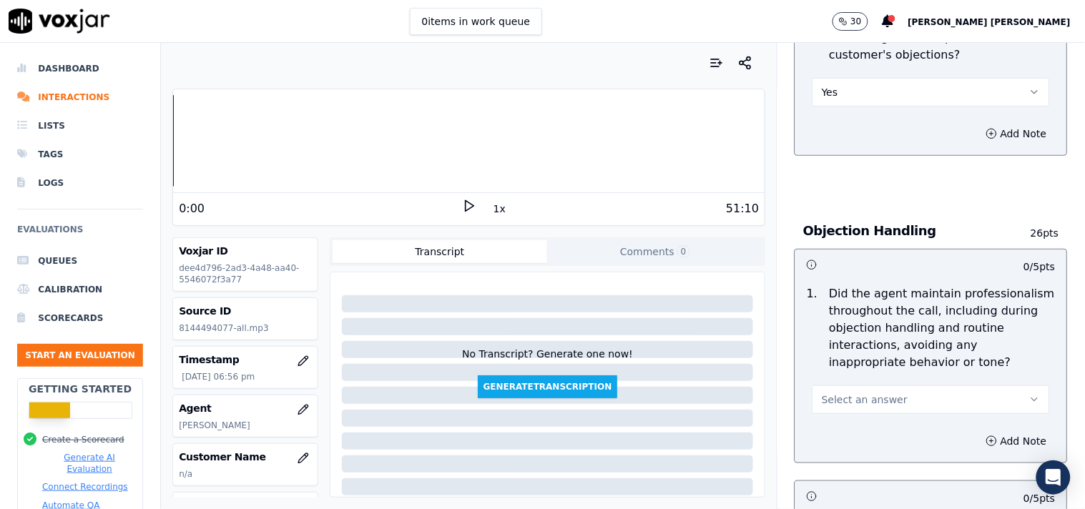
click at [894, 401] on button "Select an answer" at bounding box center [931, 400] width 237 height 29
click at [847, 420] on div "Yes" at bounding box center [906, 425] width 210 height 23
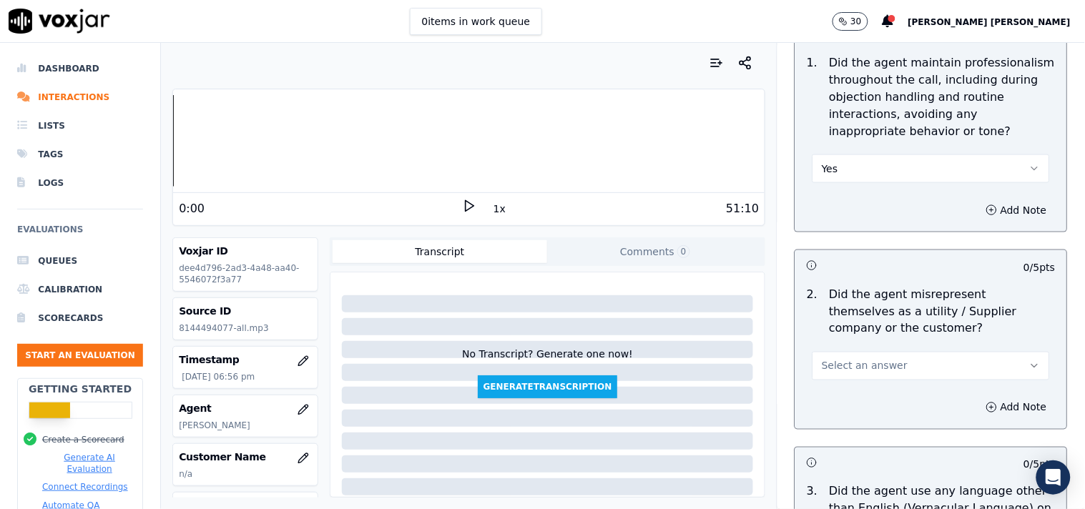
scroll to position [1828, 0]
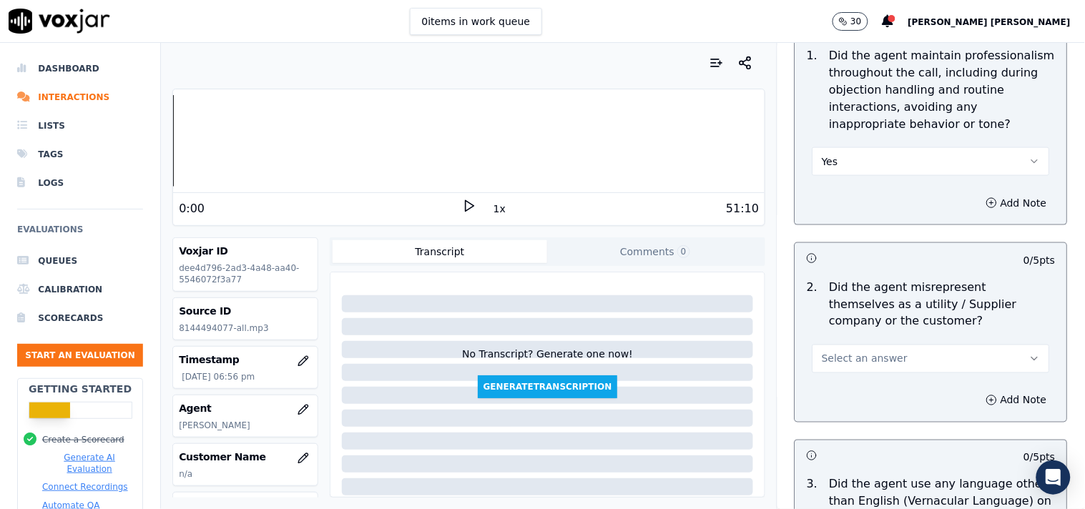
click at [911, 345] on button "Select an answer" at bounding box center [931, 359] width 237 height 29
click at [862, 399] on div "No" at bounding box center [906, 407] width 210 height 23
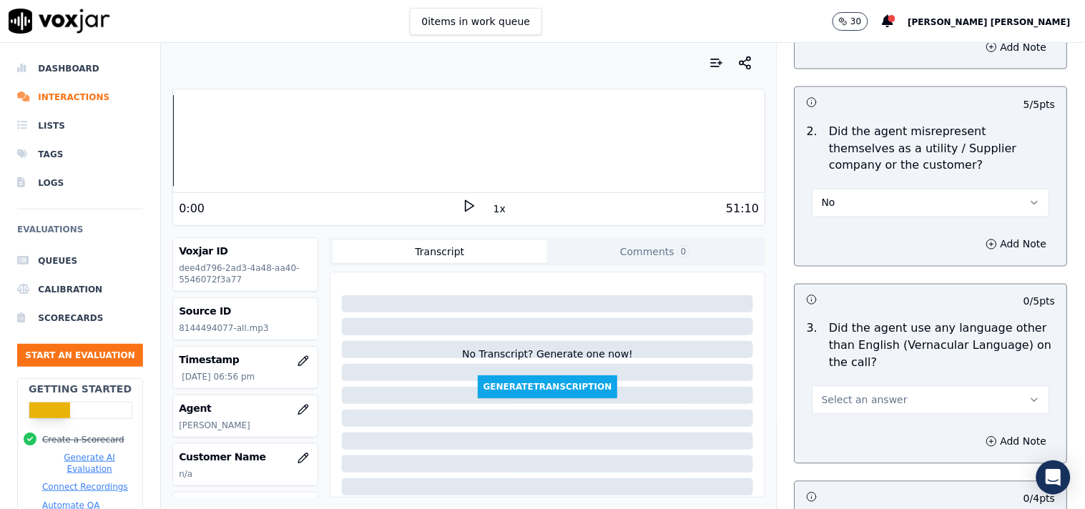
scroll to position [1986, 0]
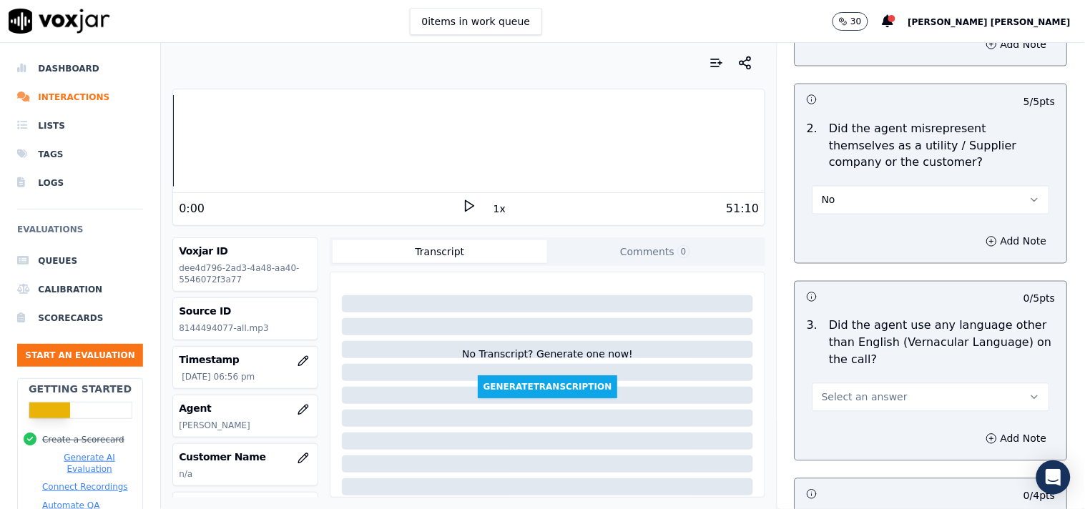
click at [869, 391] on span "Select an answer" at bounding box center [865, 398] width 86 height 14
click at [842, 453] on div "No" at bounding box center [906, 446] width 210 height 23
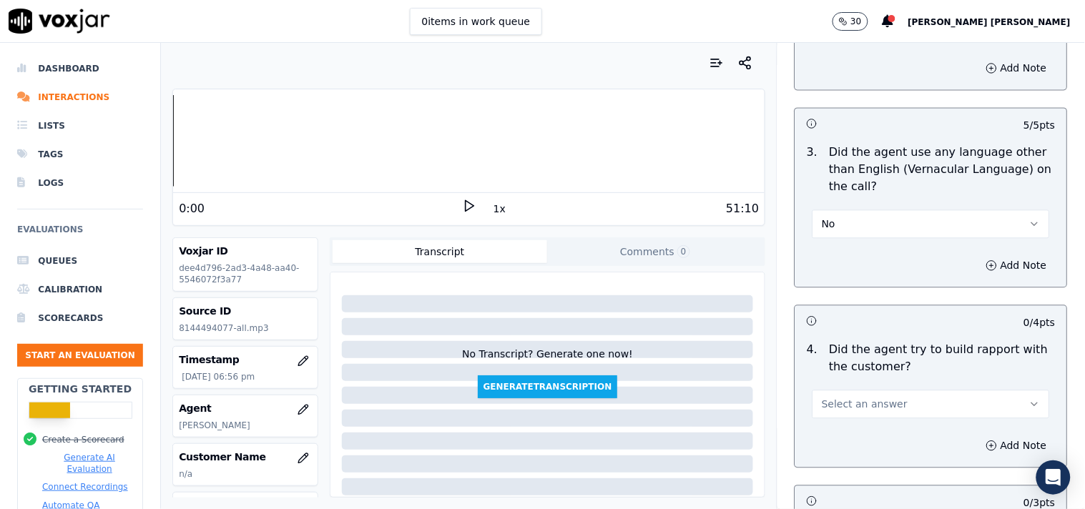
scroll to position [2305, 0]
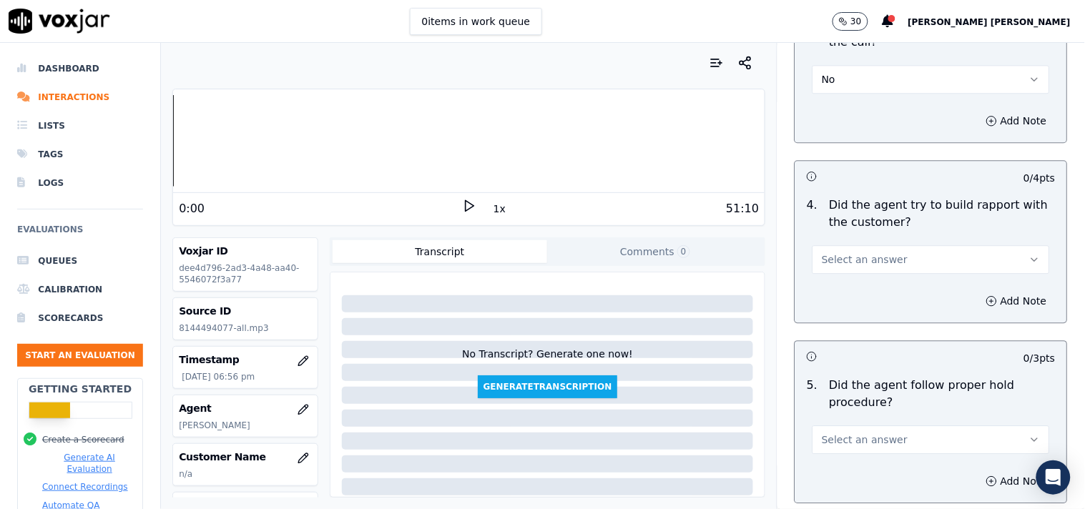
click at [881, 295] on div "Add Note" at bounding box center [931, 301] width 272 height 43
click at [885, 266] on button "Select an answer" at bounding box center [931, 259] width 237 height 29
click at [871, 315] on div "No" at bounding box center [906, 308] width 210 height 23
click at [912, 261] on button "No" at bounding box center [931, 259] width 237 height 29
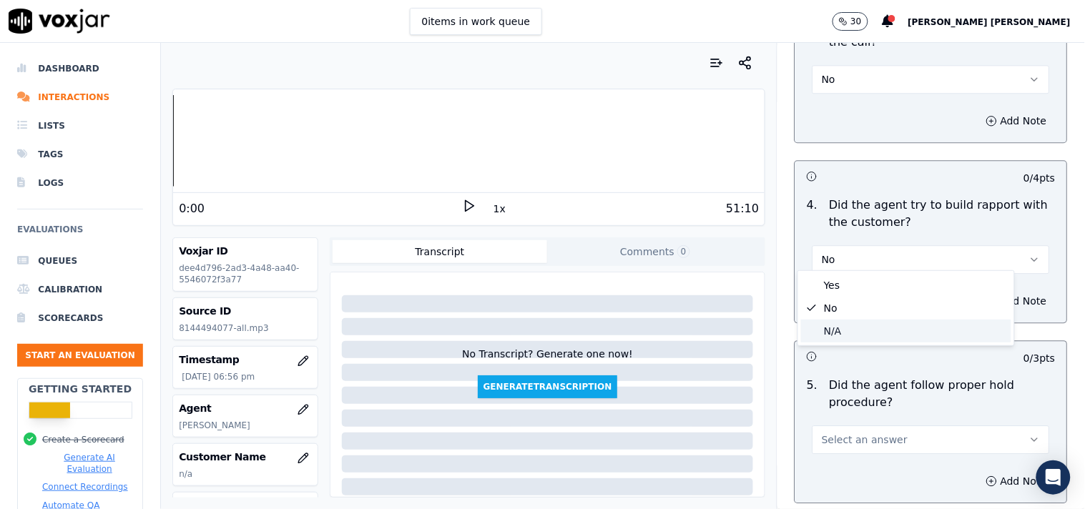
click at [890, 333] on div "N/A" at bounding box center [906, 331] width 210 height 23
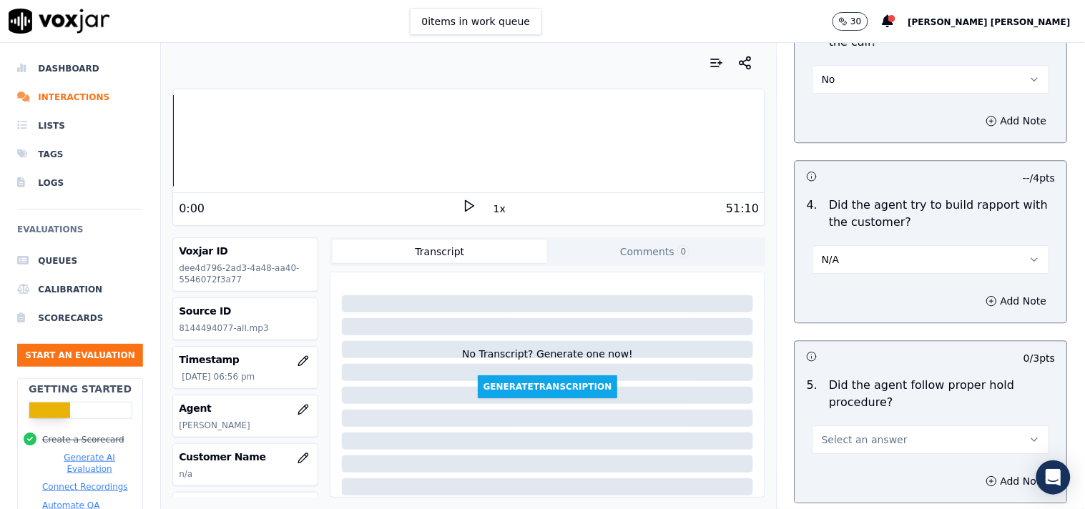
click at [848, 433] on span "Select an answer" at bounding box center [865, 440] width 86 height 14
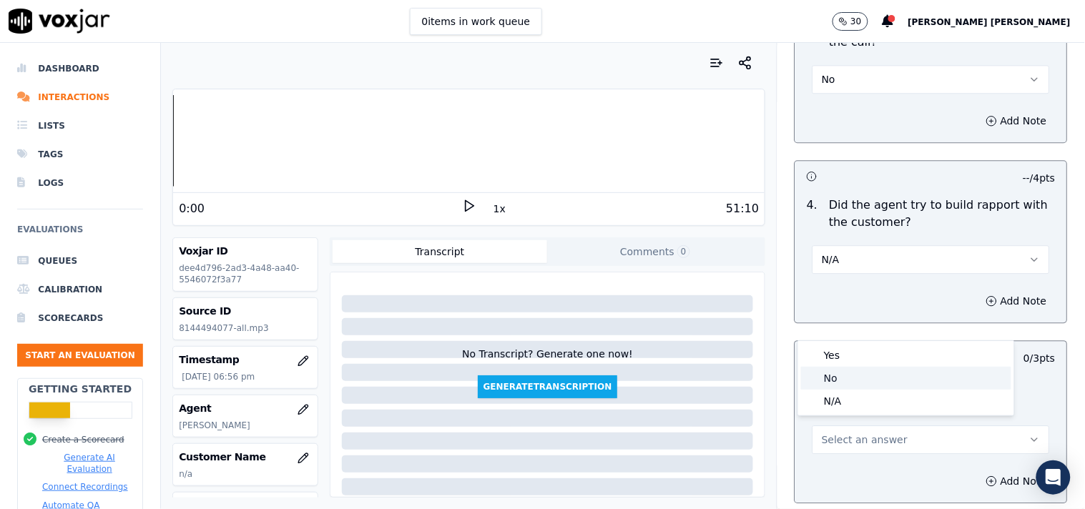
click at [854, 351] on div "Yes" at bounding box center [906, 355] width 210 height 23
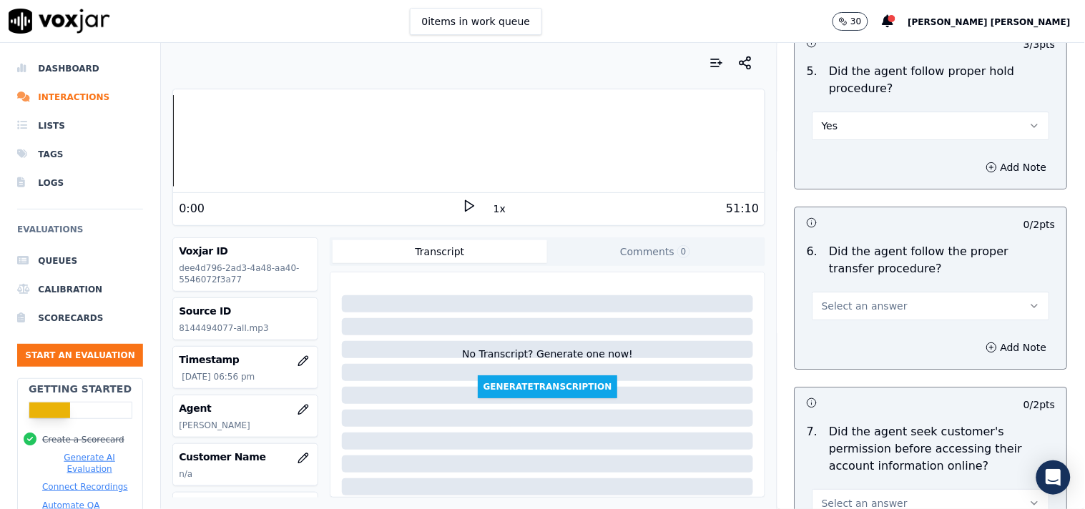
scroll to position [2622, 0]
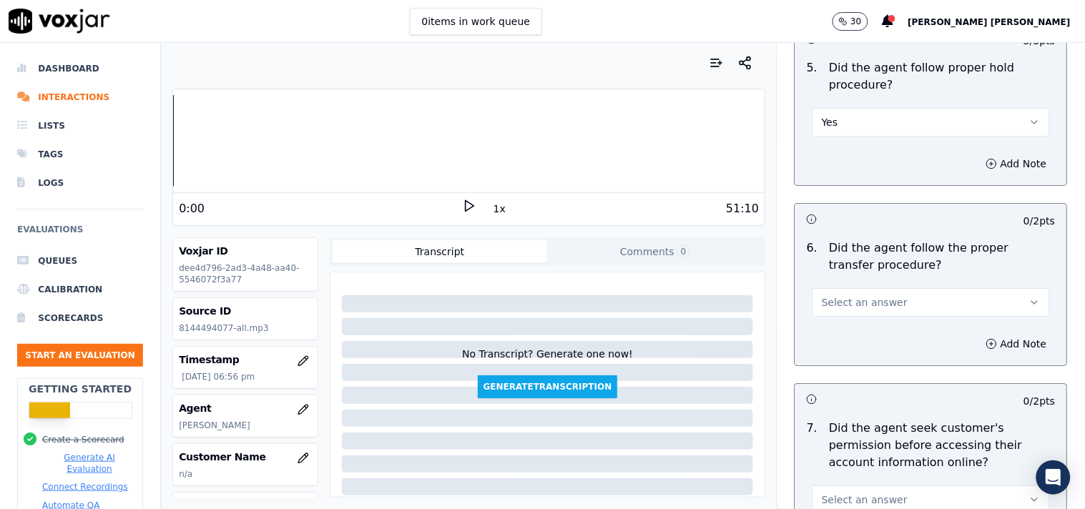
click at [896, 309] on button "Select an answer" at bounding box center [931, 302] width 237 height 29
click at [878, 332] on div "Yes" at bounding box center [906, 328] width 210 height 23
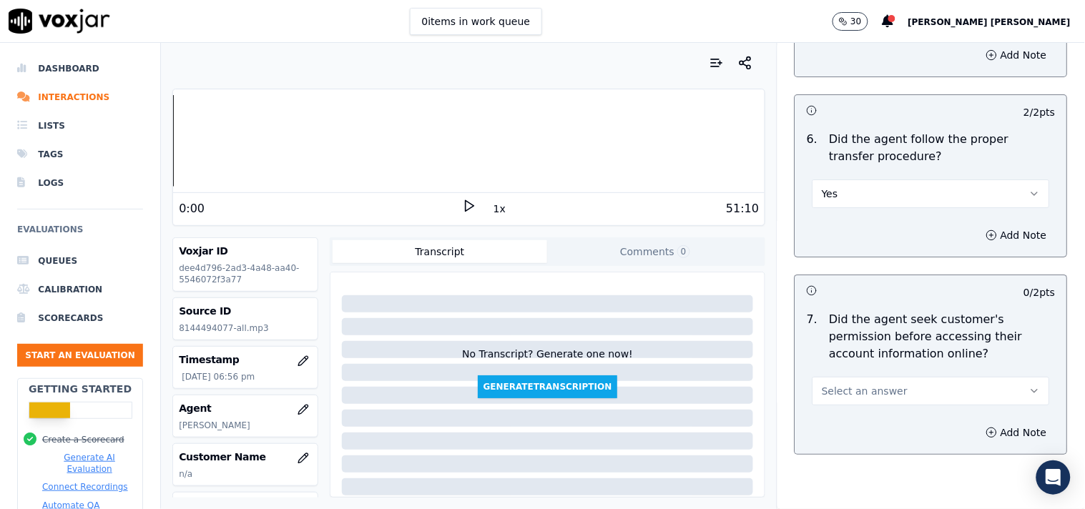
scroll to position [2861, 0]
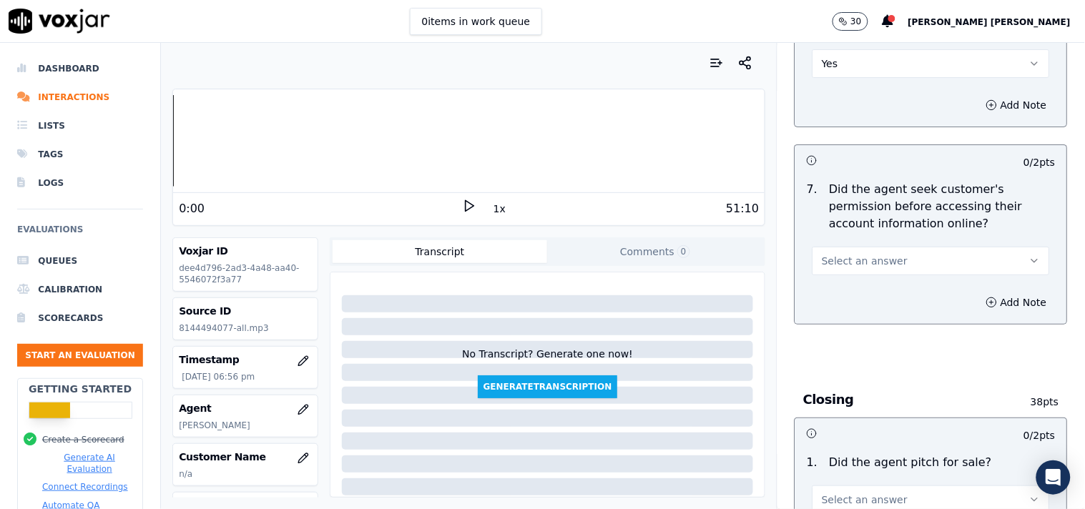
click at [902, 252] on button "Select an answer" at bounding box center [931, 261] width 237 height 29
click at [891, 288] on div "Yes" at bounding box center [906, 287] width 210 height 23
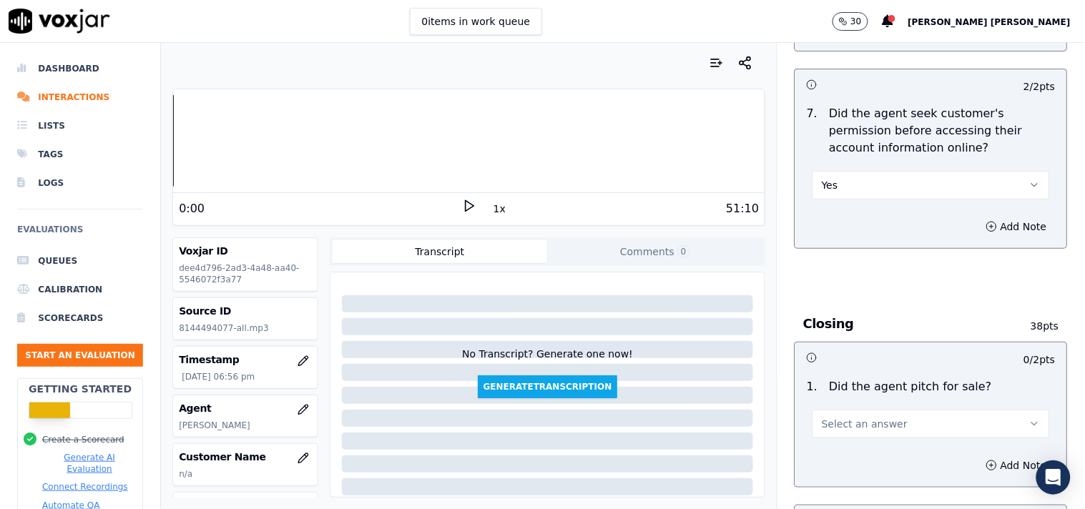
scroll to position [3099, 0]
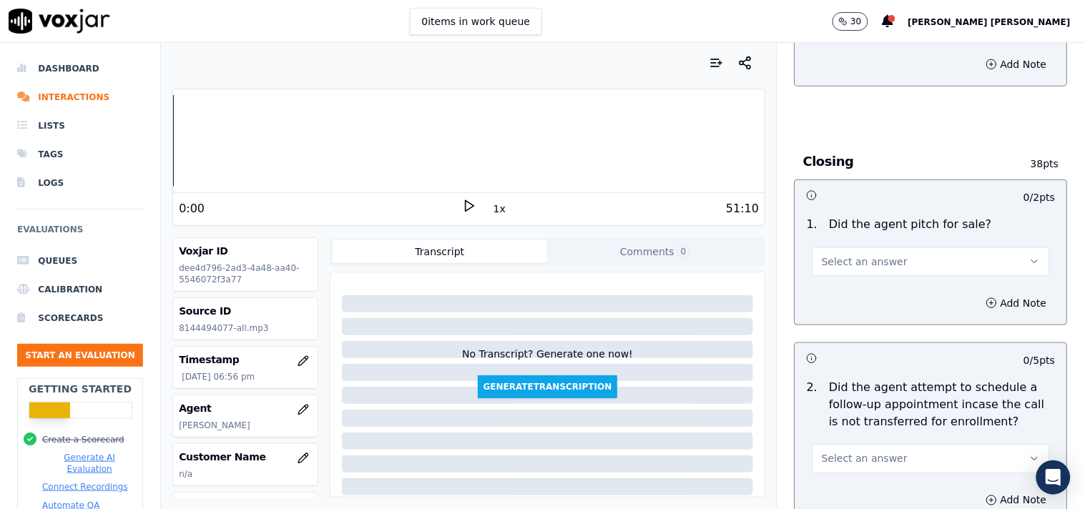
click at [895, 273] on div "1 . Did the agent pitch for sale? Select an answer" at bounding box center [931, 246] width 272 height 72
click at [898, 263] on button "Select an answer" at bounding box center [931, 261] width 237 height 29
click at [888, 285] on div "Yes" at bounding box center [906, 288] width 210 height 23
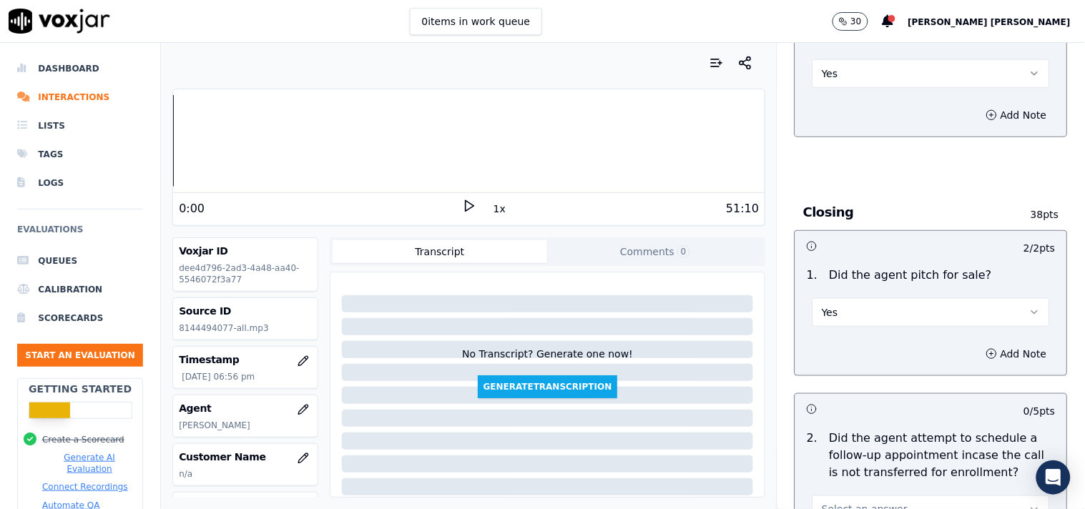
scroll to position [3179, 0]
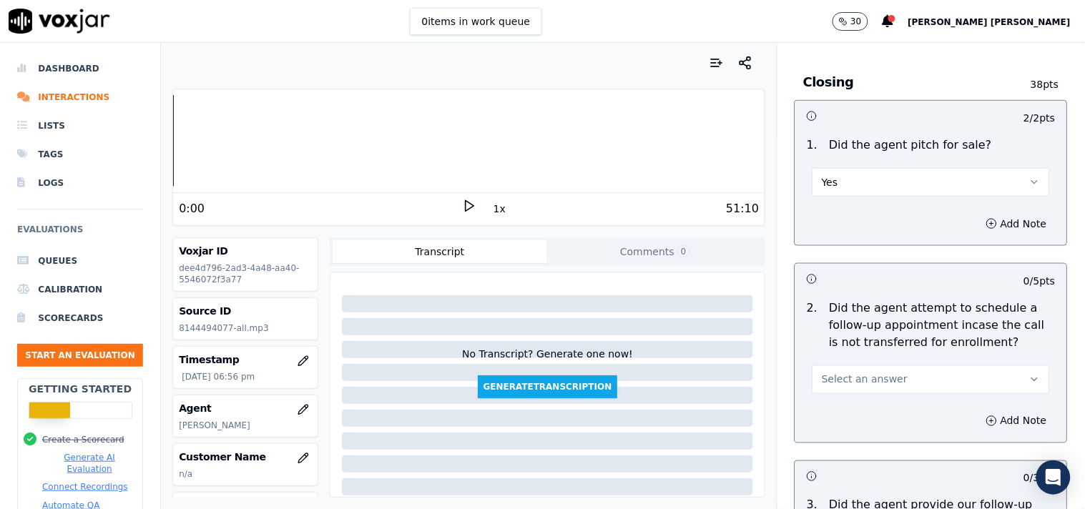
click at [865, 379] on span "Select an answer" at bounding box center [865, 380] width 86 height 14
click at [850, 431] on div "No" at bounding box center [906, 429] width 210 height 23
click at [850, 431] on div "Add Note" at bounding box center [931, 421] width 272 height 43
click at [865, 374] on button "No" at bounding box center [931, 380] width 237 height 29
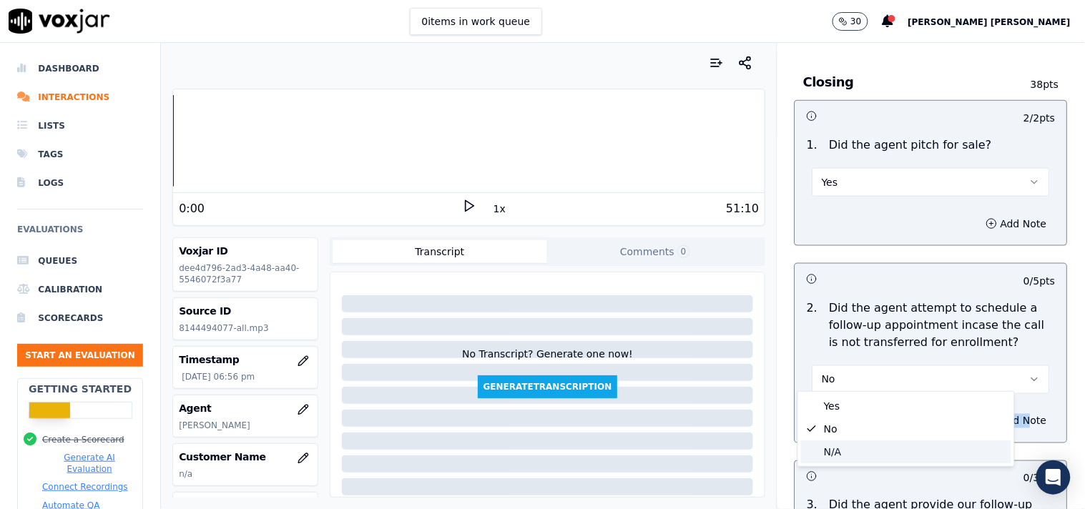
click at [841, 453] on div "N/A" at bounding box center [906, 452] width 210 height 23
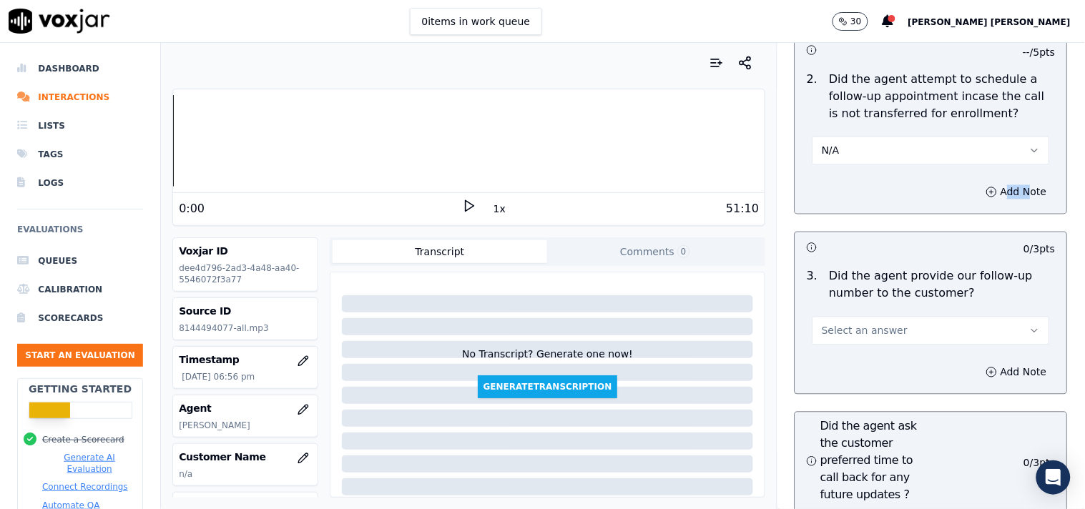
scroll to position [3417, 0]
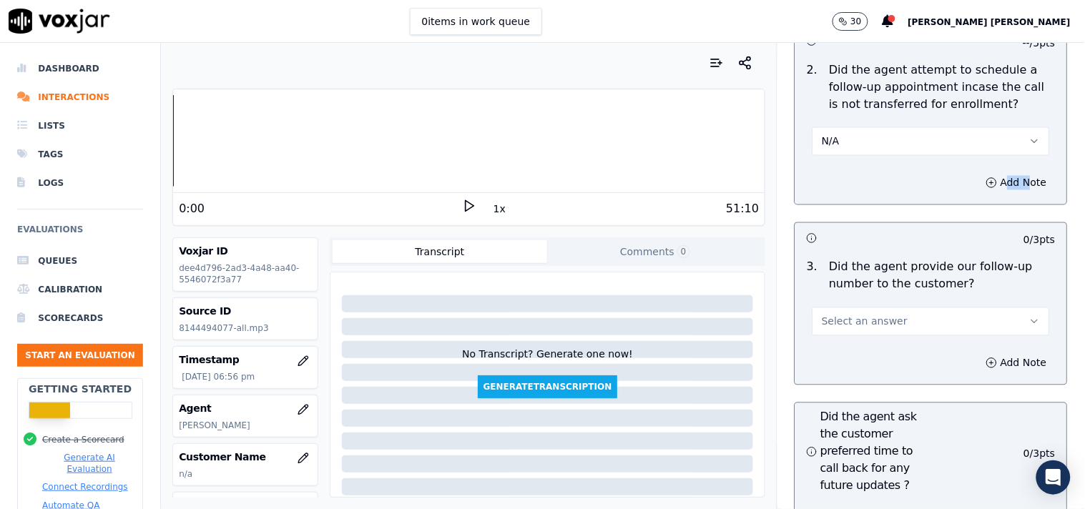
click at [881, 315] on button "Select an answer" at bounding box center [931, 322] width 237 height 29
click at [873, 350] on div "Yes" at bounding box center [906, 347] width 210 height 23
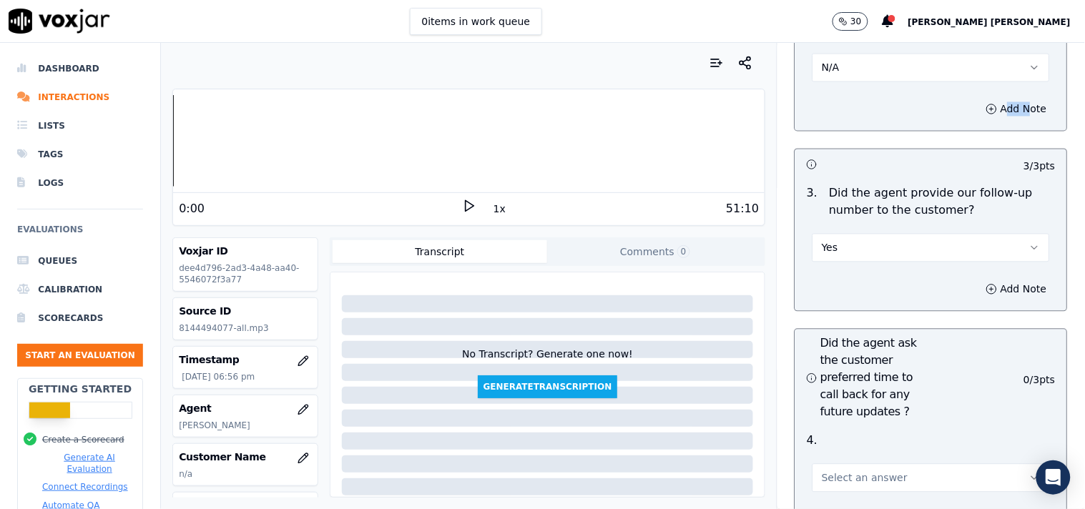
scroll to position [3576, 0]
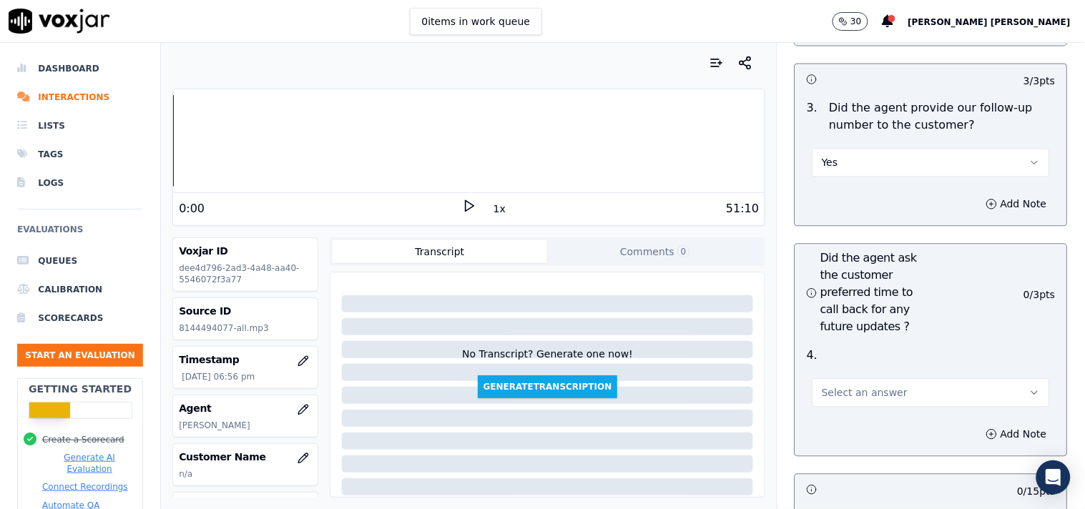
click at [857, 389] on span "Select an answer" at bounding box center [865, 393] width 86 height 14
drag, startPoint x: 842, startPoint y: 444, endPoint x: 842, endPoint y: 465, distance: 20.7
click at [842, 465] on div "Yes No N/A" at bounding box center [906, 442] width 216 height 74
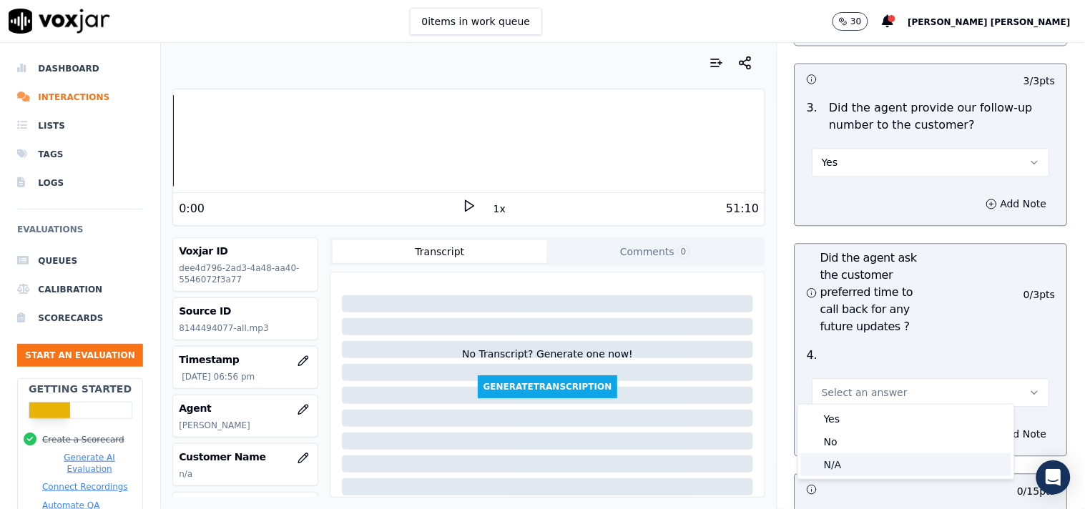
click at [842, 464] on div "N/A" at bounding box center [906, 464] width 210 height 23
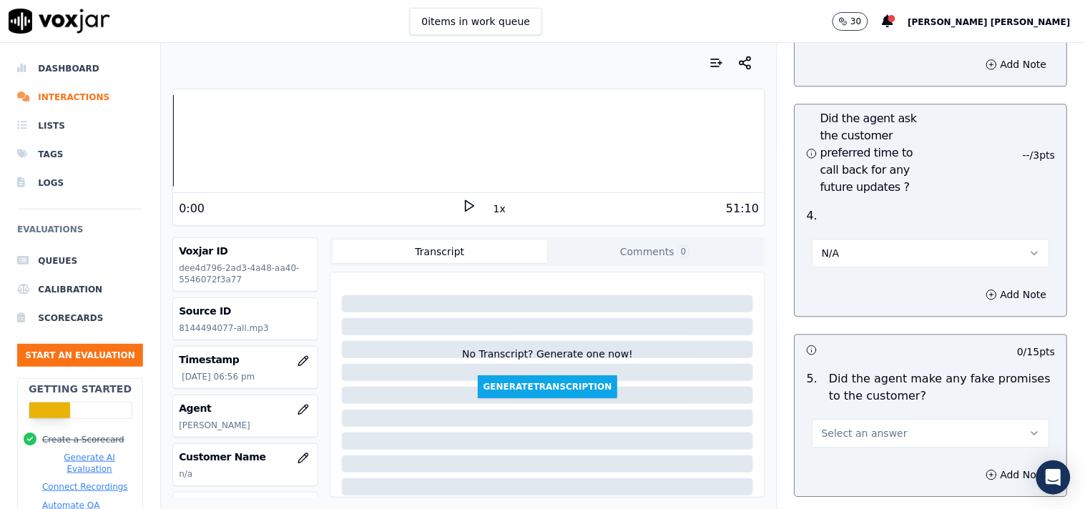
scroll to position [3894, 0]
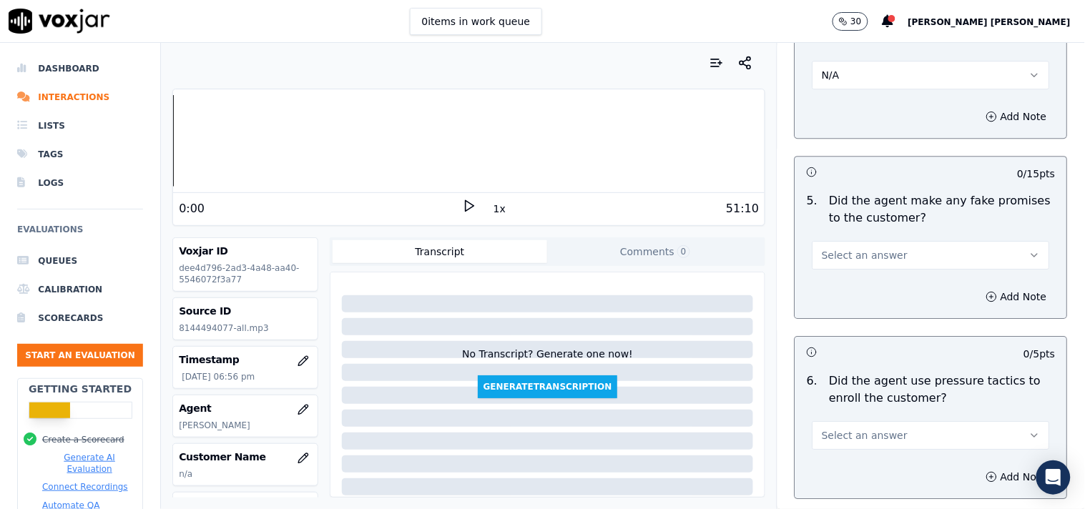
click at [848, 428] on span "Select an answer" at bounding box center [865, 435] width 86 height 14
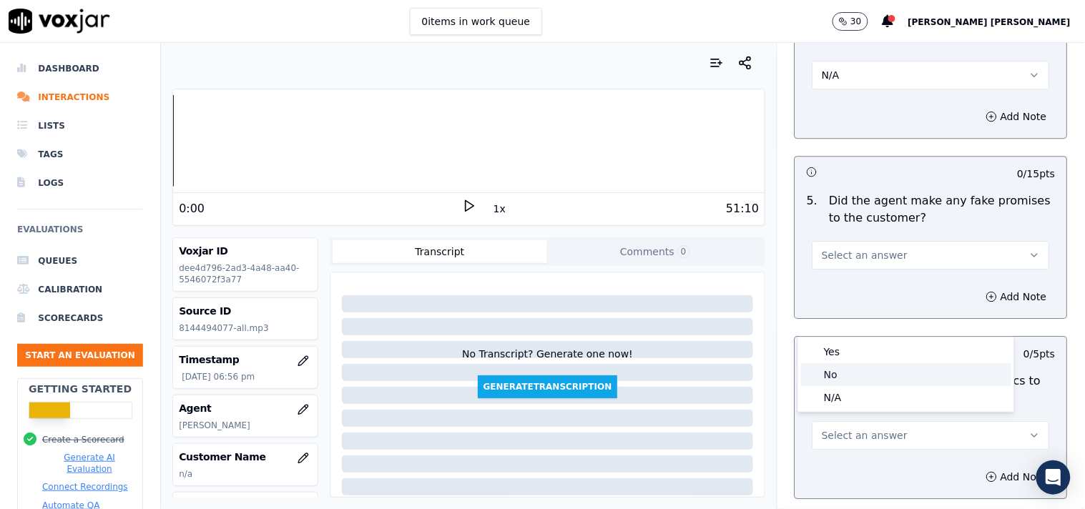
click at [847, 373] on div "No" at bounding box center [906, 374] width 210 height 23
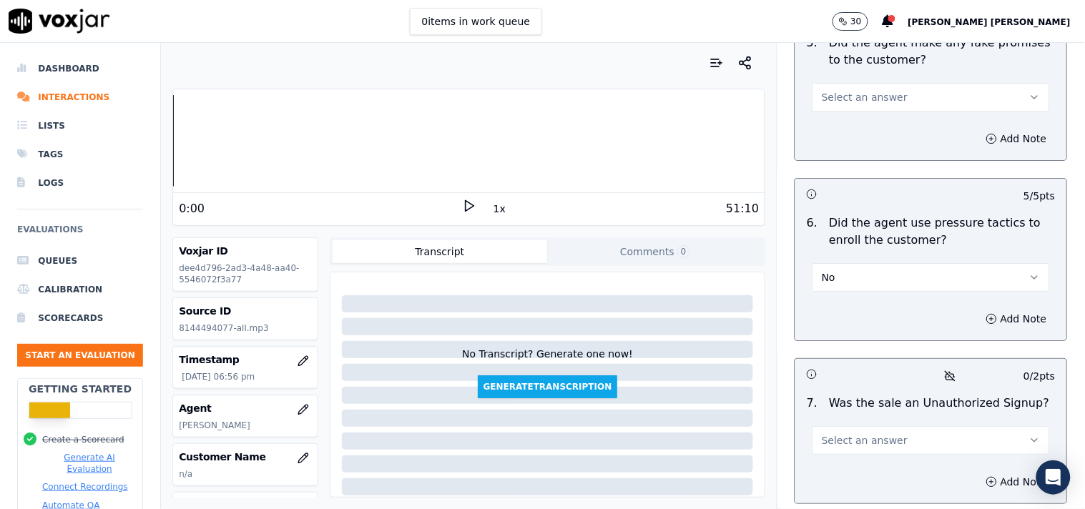
scroll to position [4212, 0]
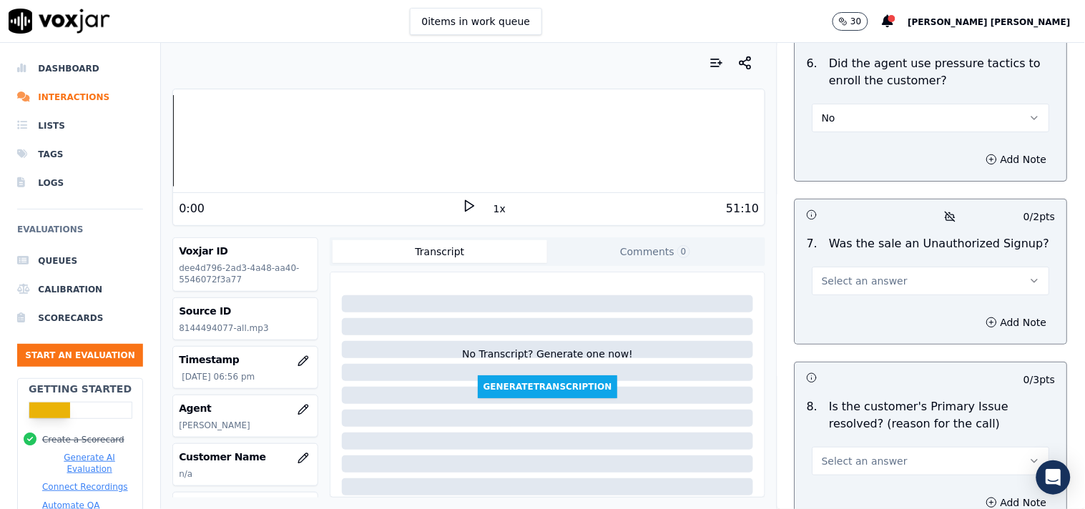
click at [882, 273] on button "Select an answer" at bounding box center [931, 281] width 237 height 29
click at [865, 322] on div "No" at bounding box center [906, 330] width 210 height 23
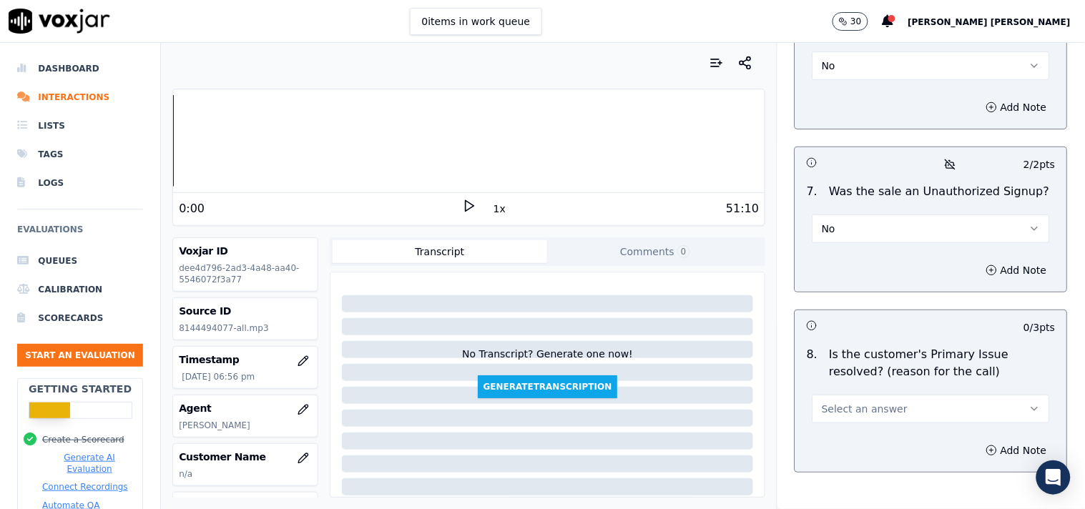
scroll to position [4343, 0]
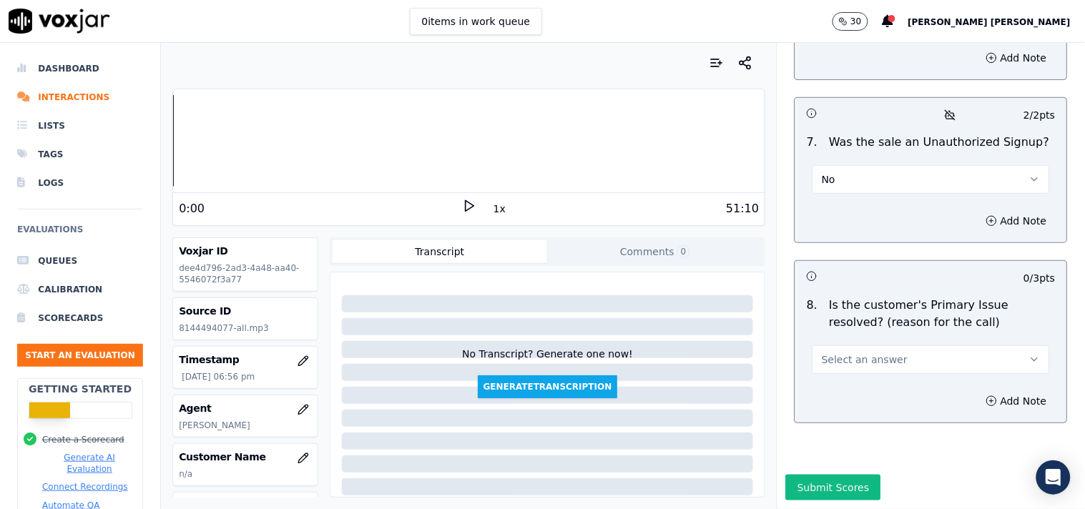
click at [864, 353] on span "Select an answer" at bounding box center [865, 360] width 86 height 14
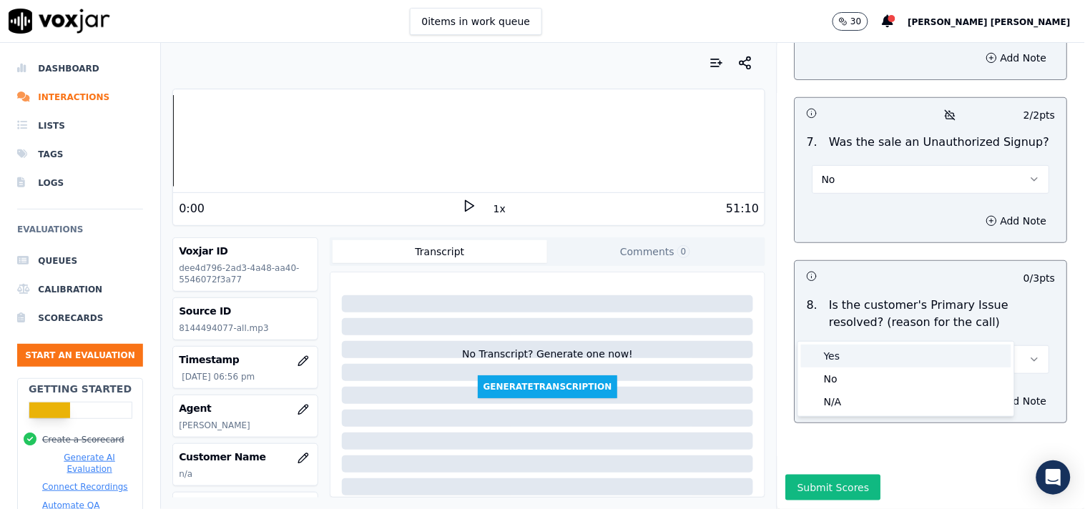
click at [861, 350] on div "Yes" at bounding box center [906, 356] width 210 height 23
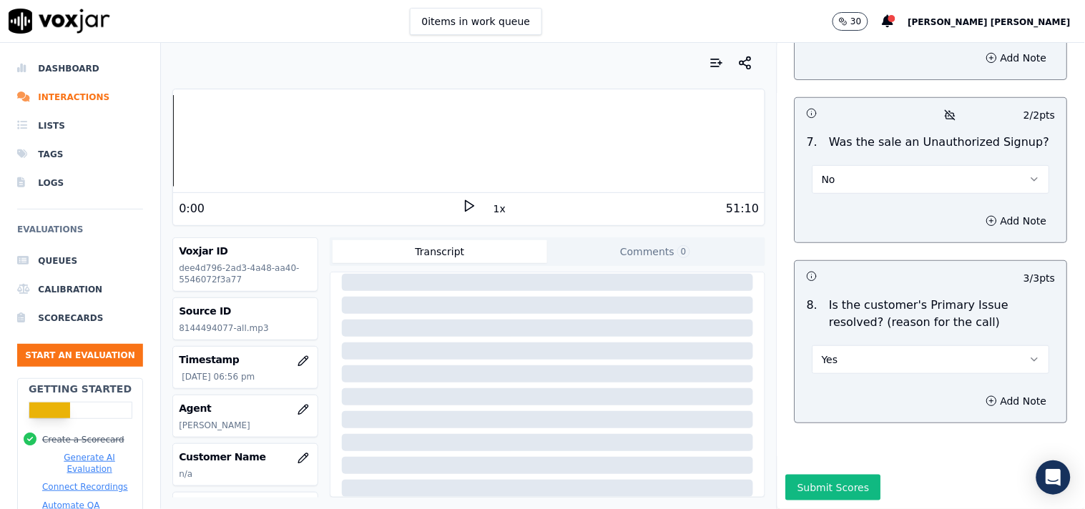
scroll to position [159, 0]
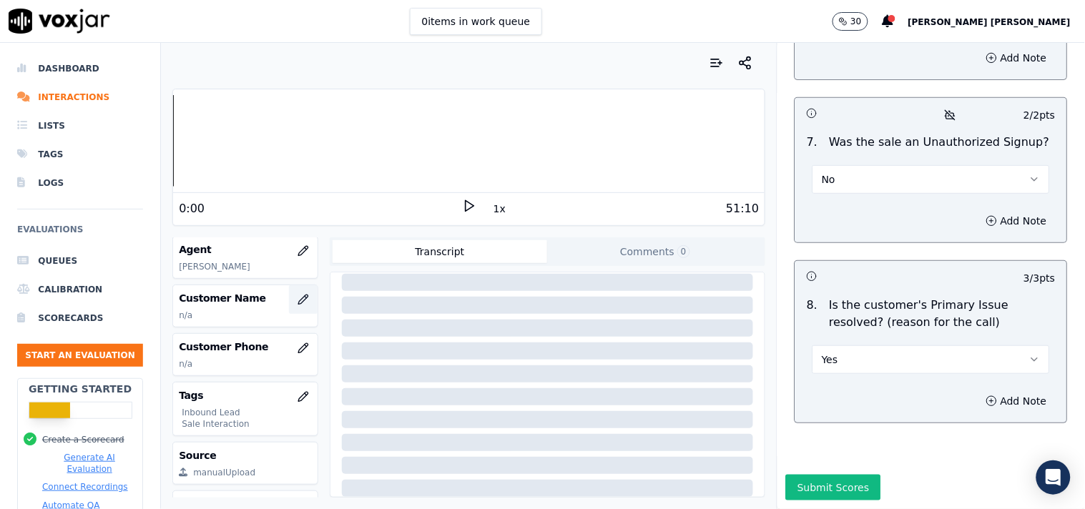
click at [298, 294] on icon "button" at bounding box center [303, 299] width 11 height 11
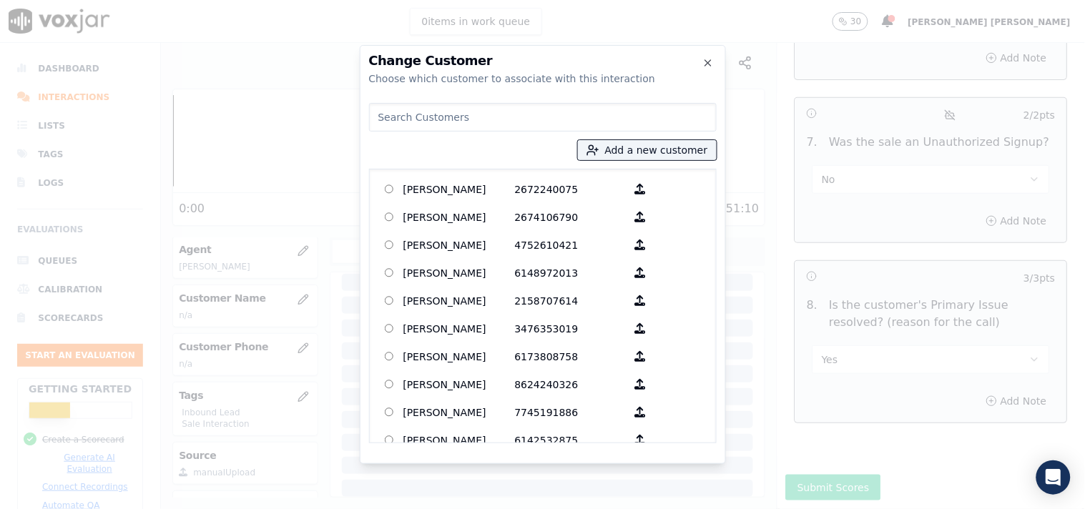
paste input "[PERSON_NAME] [PERSON_NAME]"
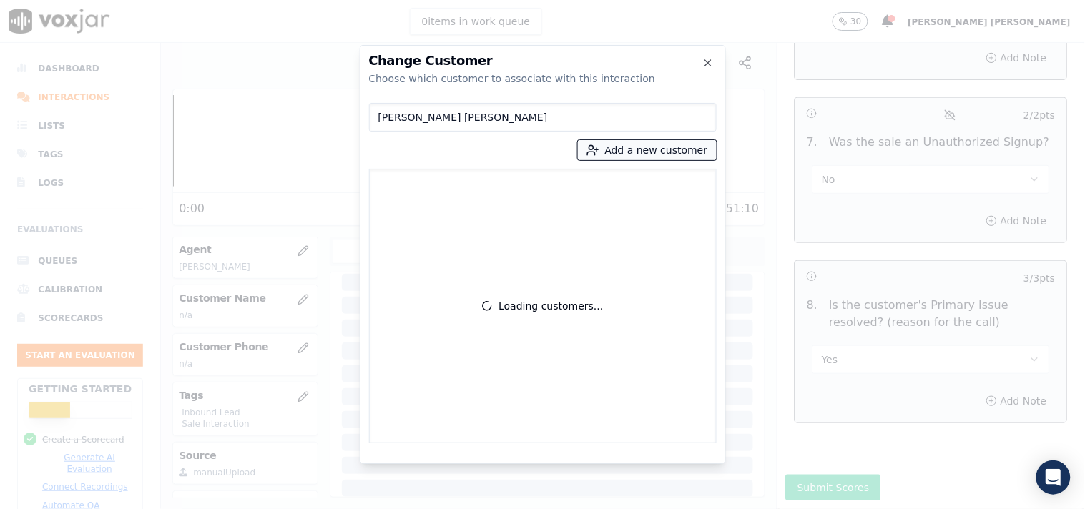
type input "[PERSON_NAME] [PERSON_NAME]"
click at [613, 144] on button "Add a new customer" at bounding box center [647, 150] width 139 height 20
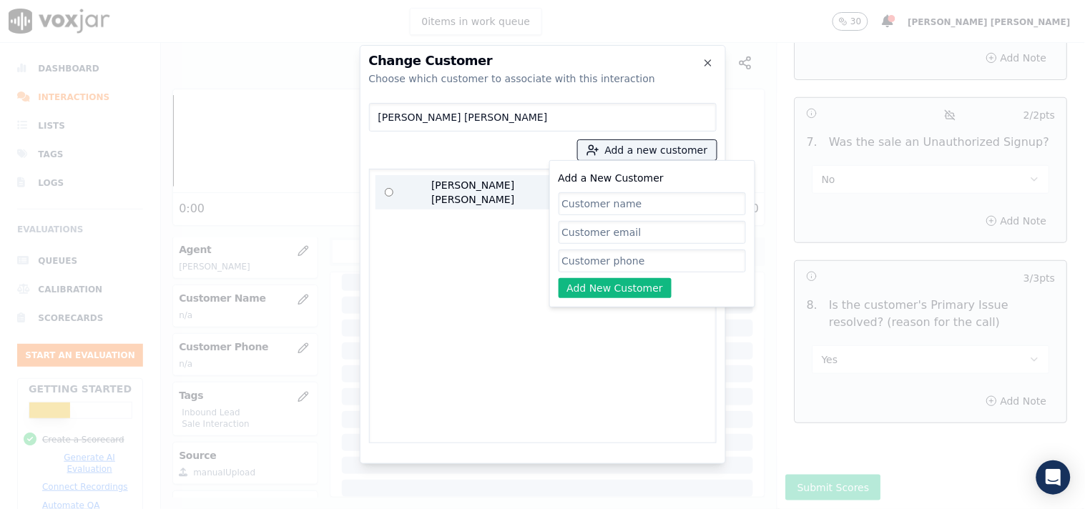
click at [484, 193] on p "[PERSON_NAME] [PERSON_NAME]" at bounding box center [459, 192] width 112 height 29
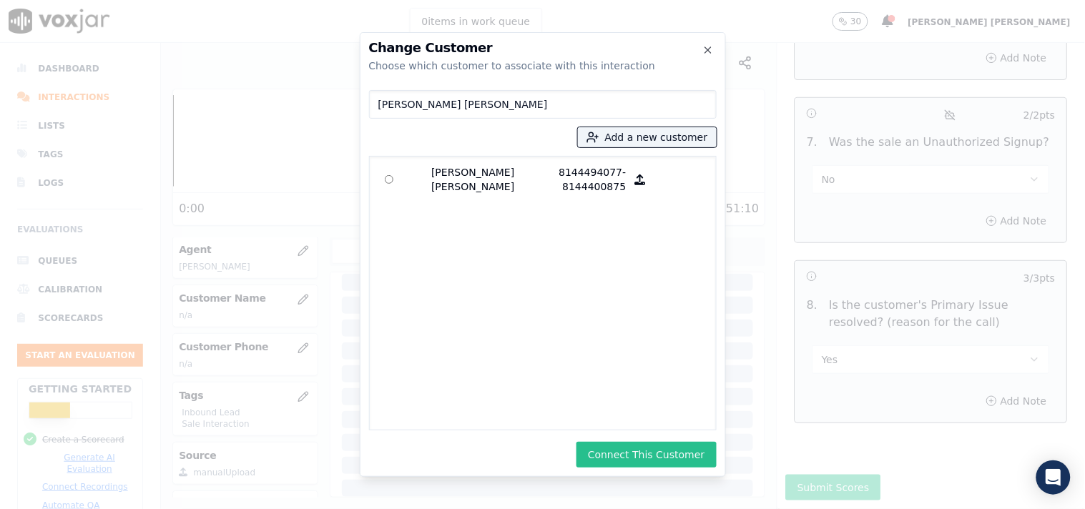
click at [630, 447] on button "Connect This Customer" at bounding box center [646, 455] width 139 height 26
